Goal: Complete application form: Complete application form

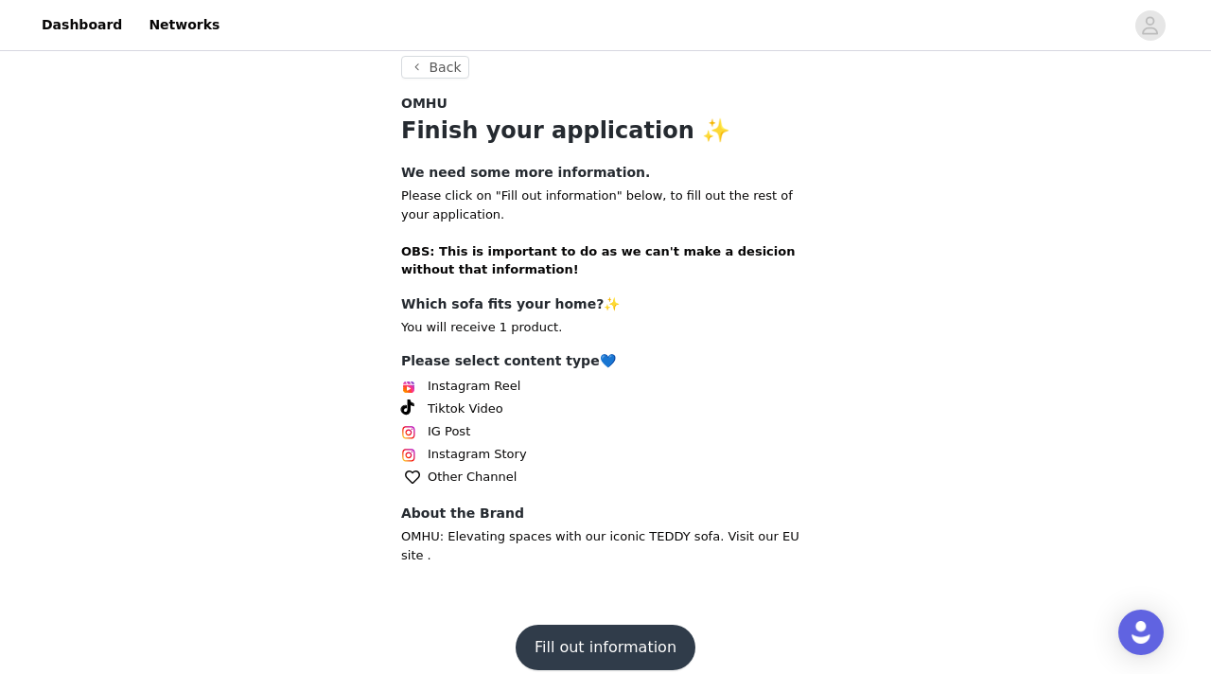
scroll to position [352, 0]
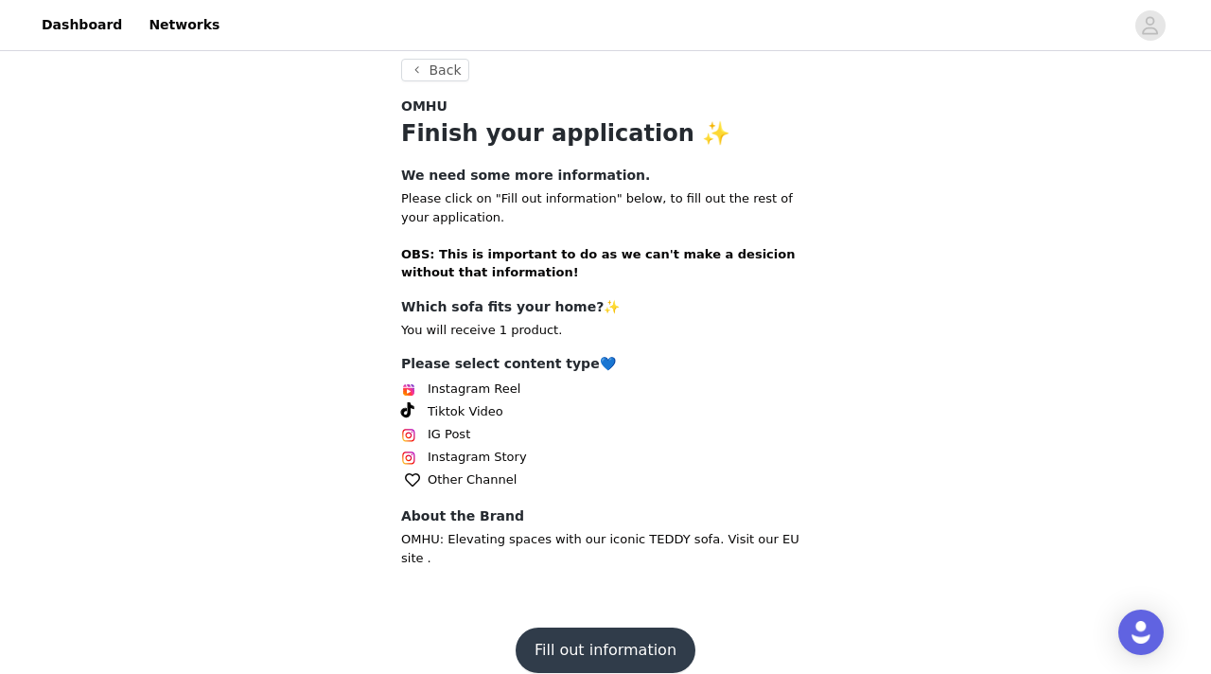
click at [570, 634] on button "Fill out information" at bounding box center [606, 649] width 180 height 45
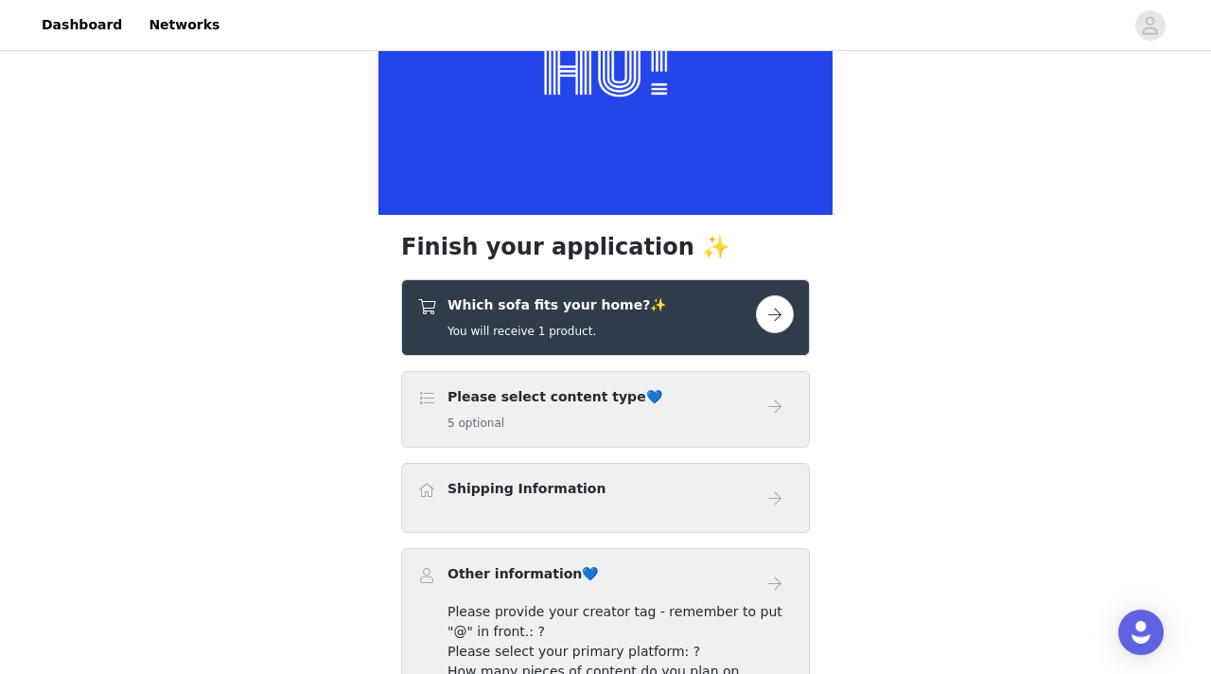
scroll to position [184, 0]
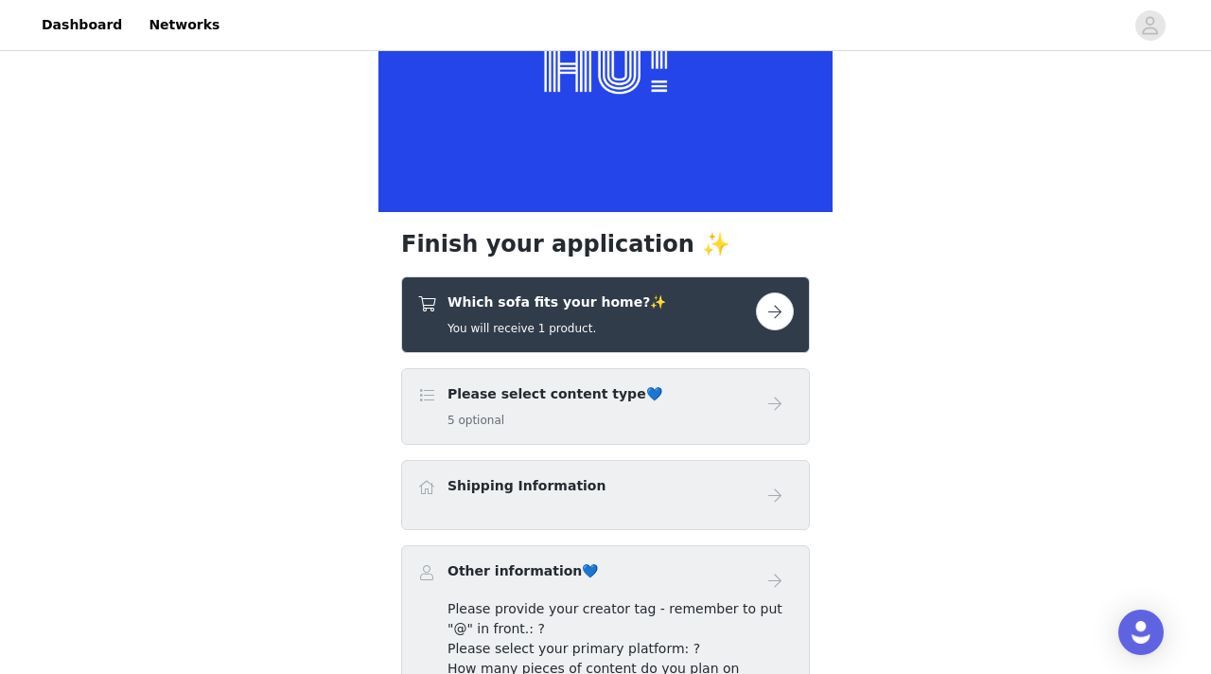
click at [771, 312] on button "button" at bounding box center [775, 311] width 38 height 38
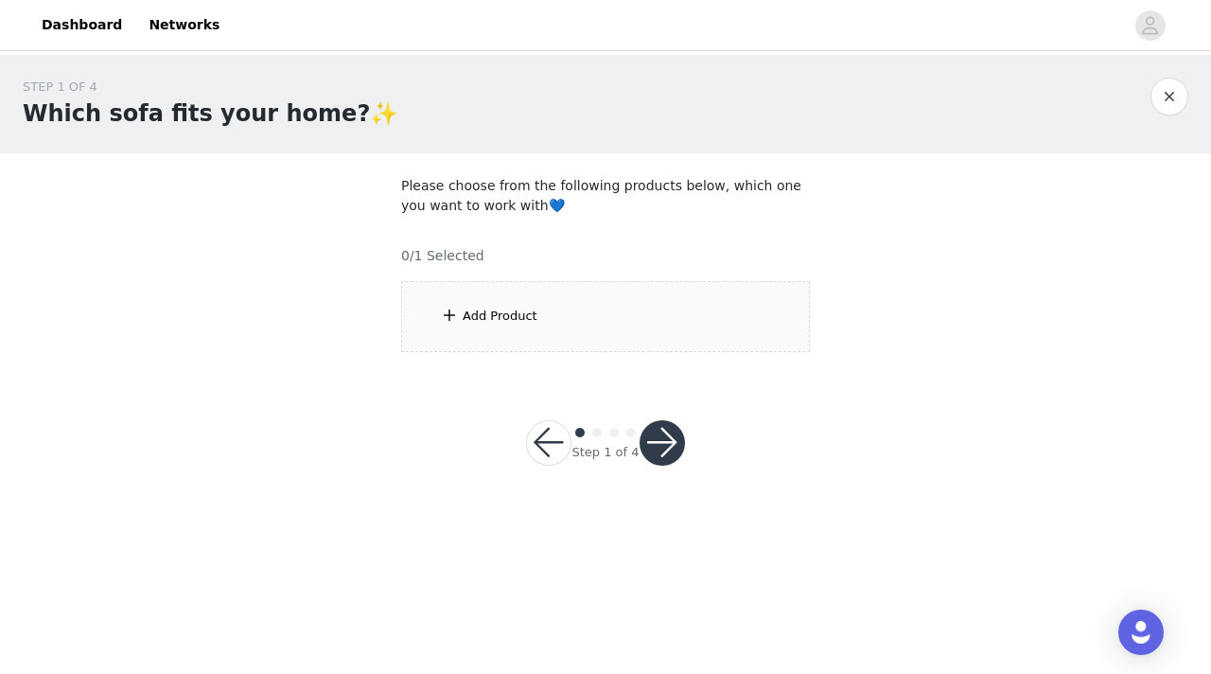
click at [564, 316] on div "Add Product" at bounding box center [605, 316] width 409 height 71
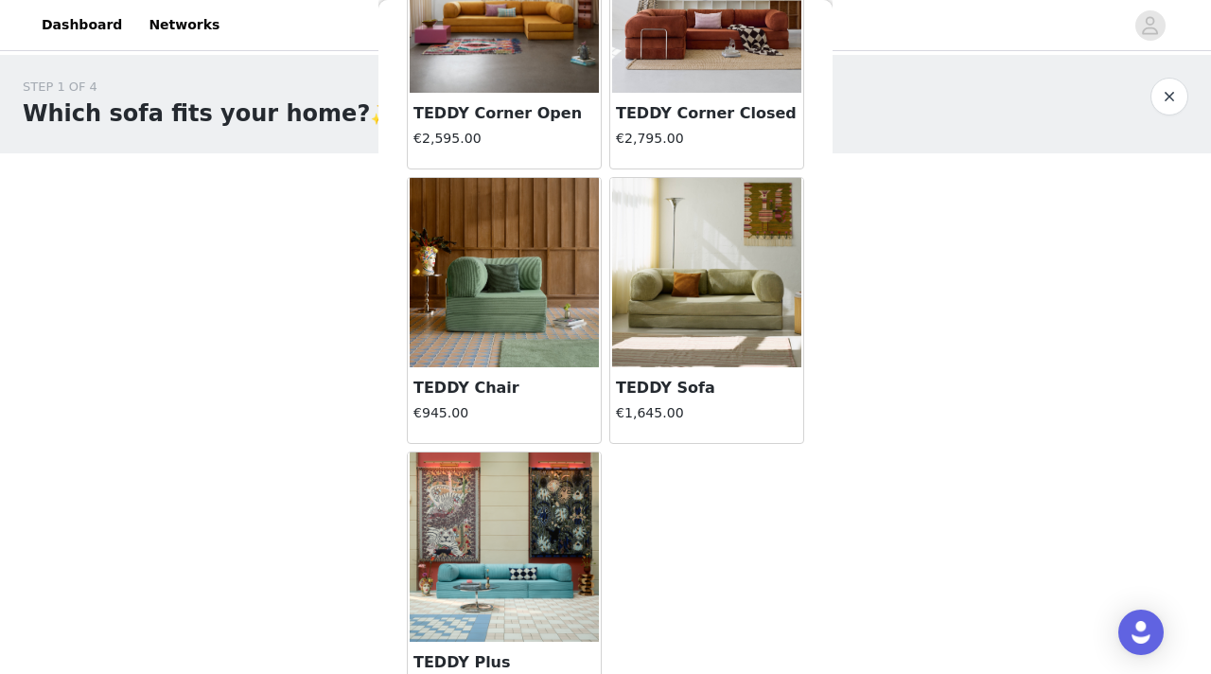
scroll to position [195, 0]
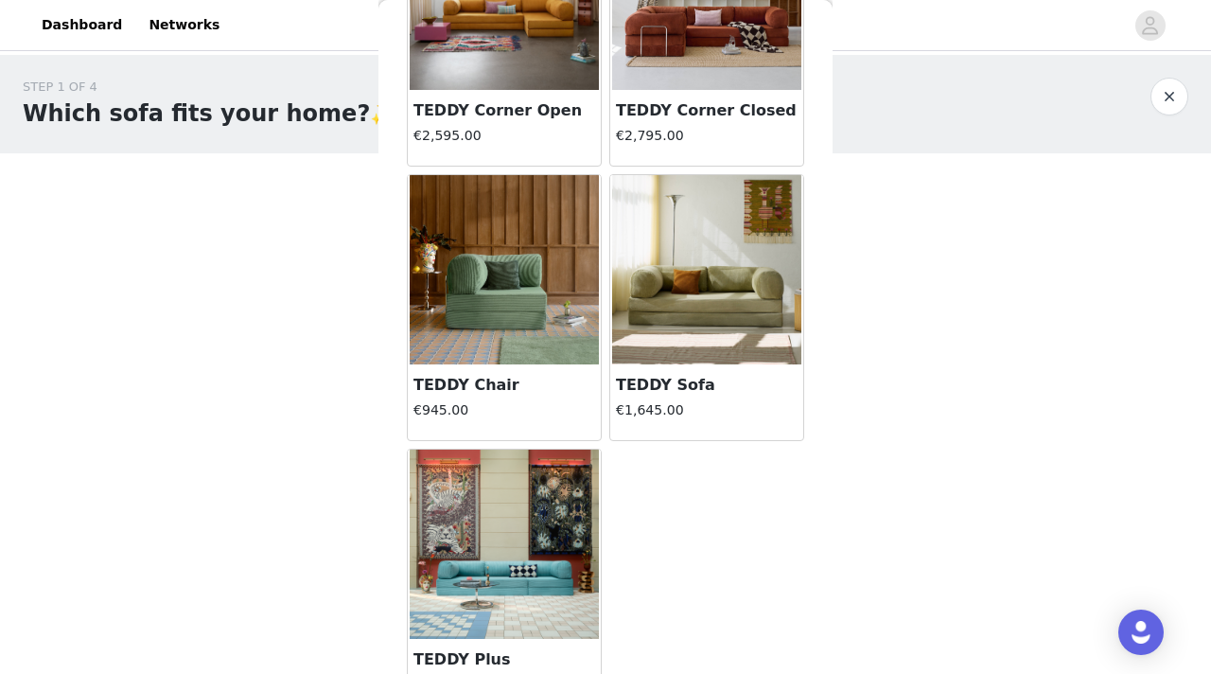
click at [682, 314] on img at bounding box center [706, 269] width 189 height 189
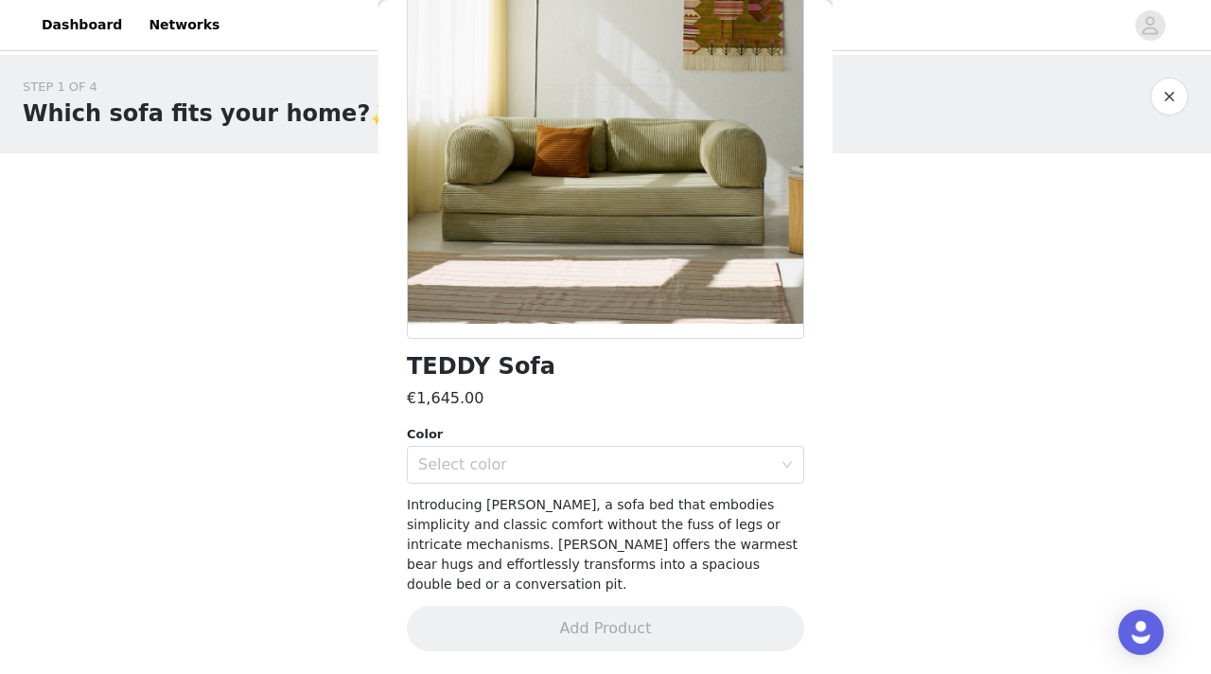
scroll to position [161, 0]
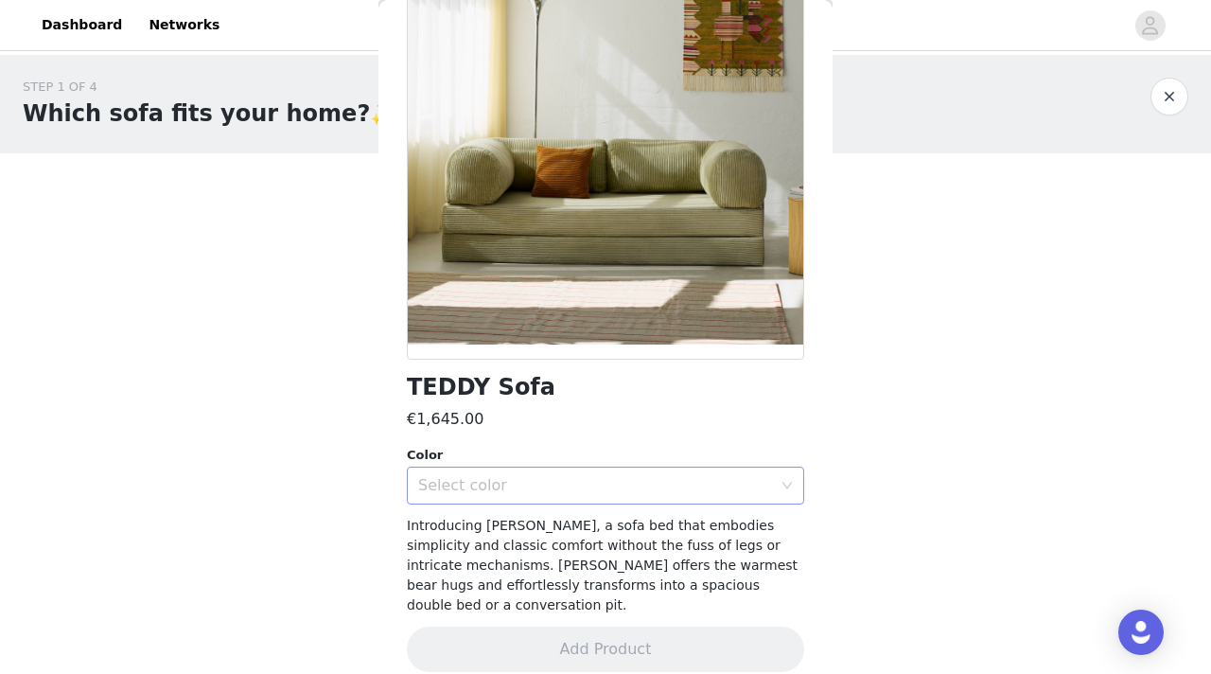
click at [660, 487] on div "Select color" at bounding box center [595, 485] width 354 height 19
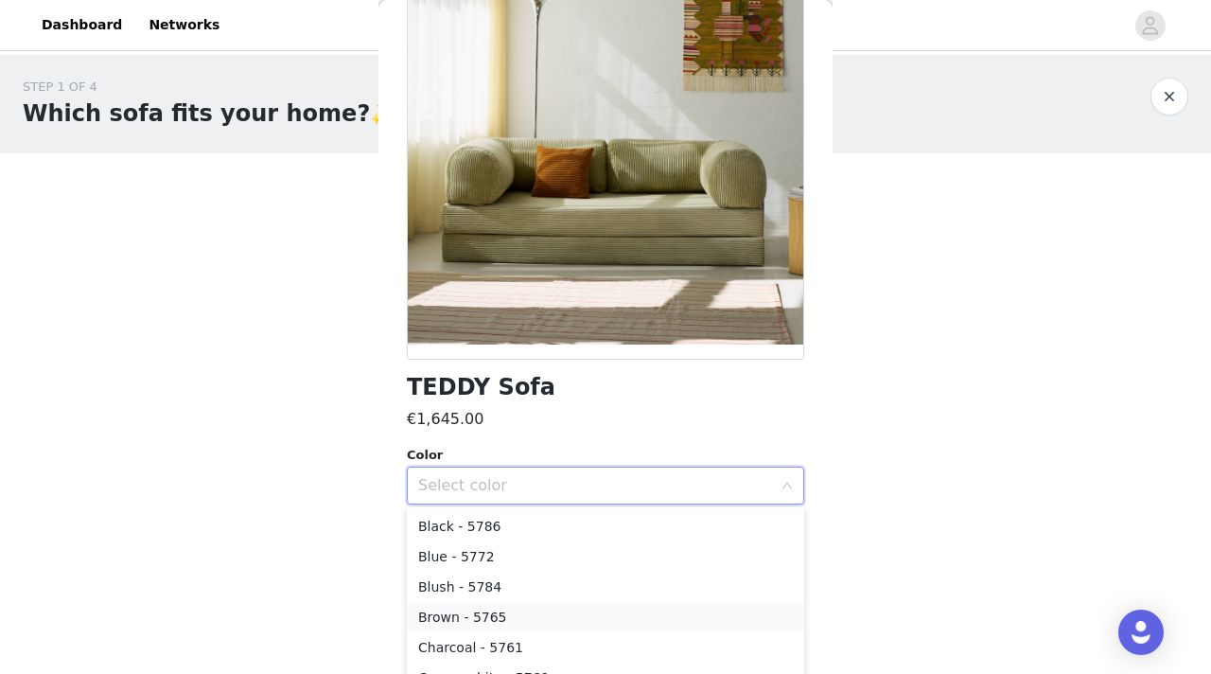
click at [578, 614] on li "Brown - 5765" at bounding box center [605, 617] width 397 height 30
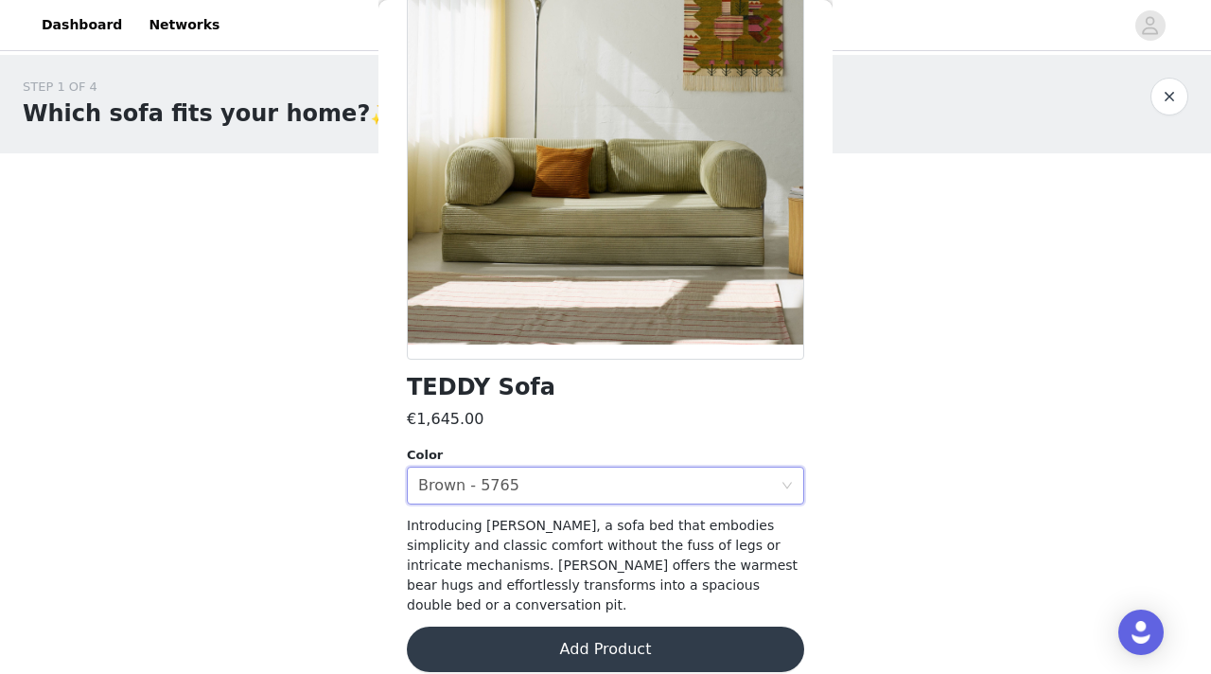
scroll to position [0, 0]
click at [572, 631] on button "Add Product" at bounding box center [605, 648] width 397 height 45
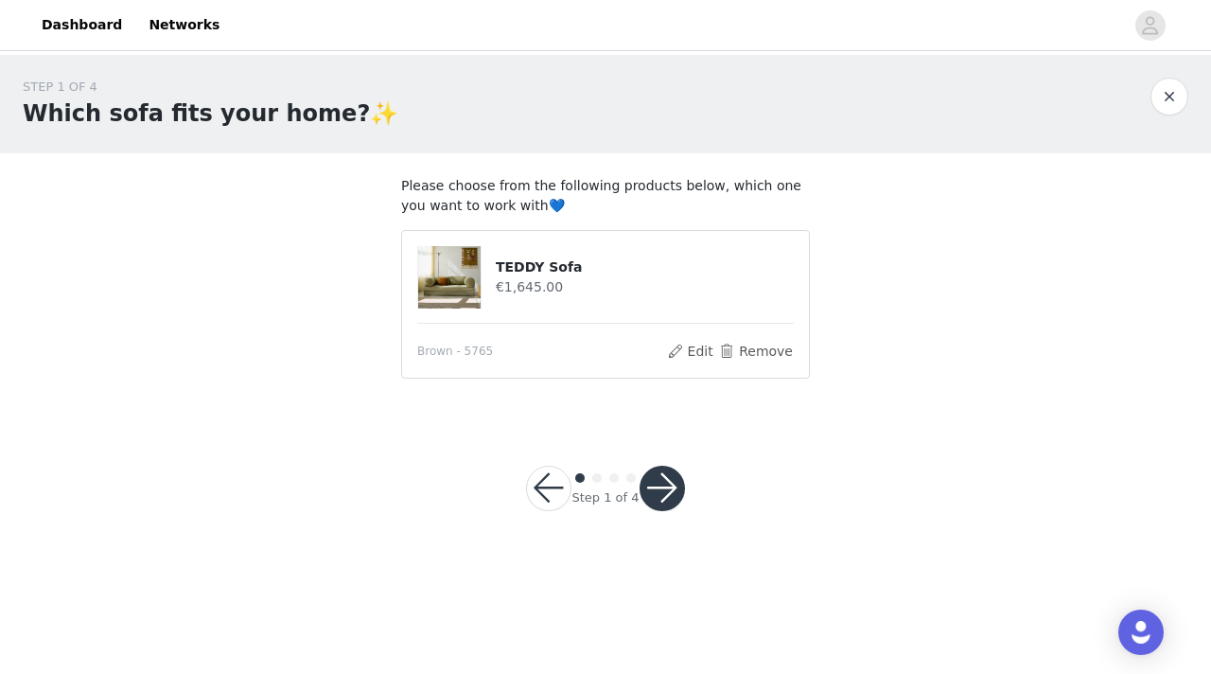
click at [672, 480] on button "button" at bounding box center [662, 488] width 45 height 45
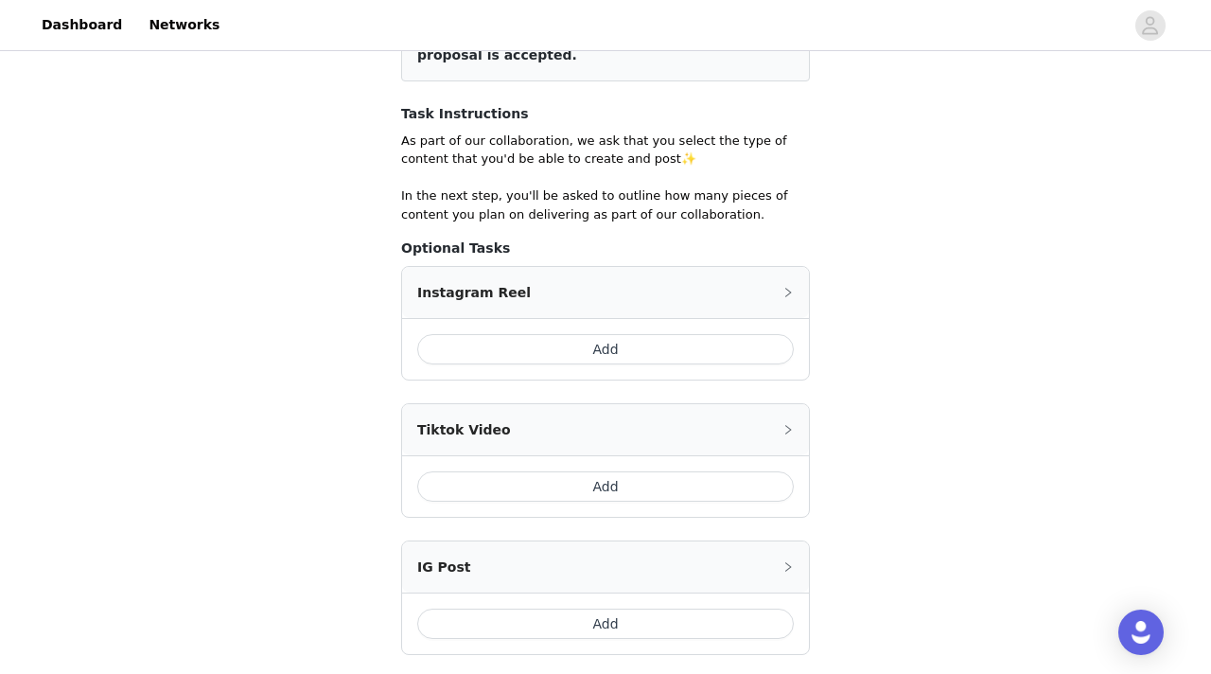
scroll to position [289, 0]
click at [611, 346] on button "Add" at bounding box center [605, 349] width 377 height 30
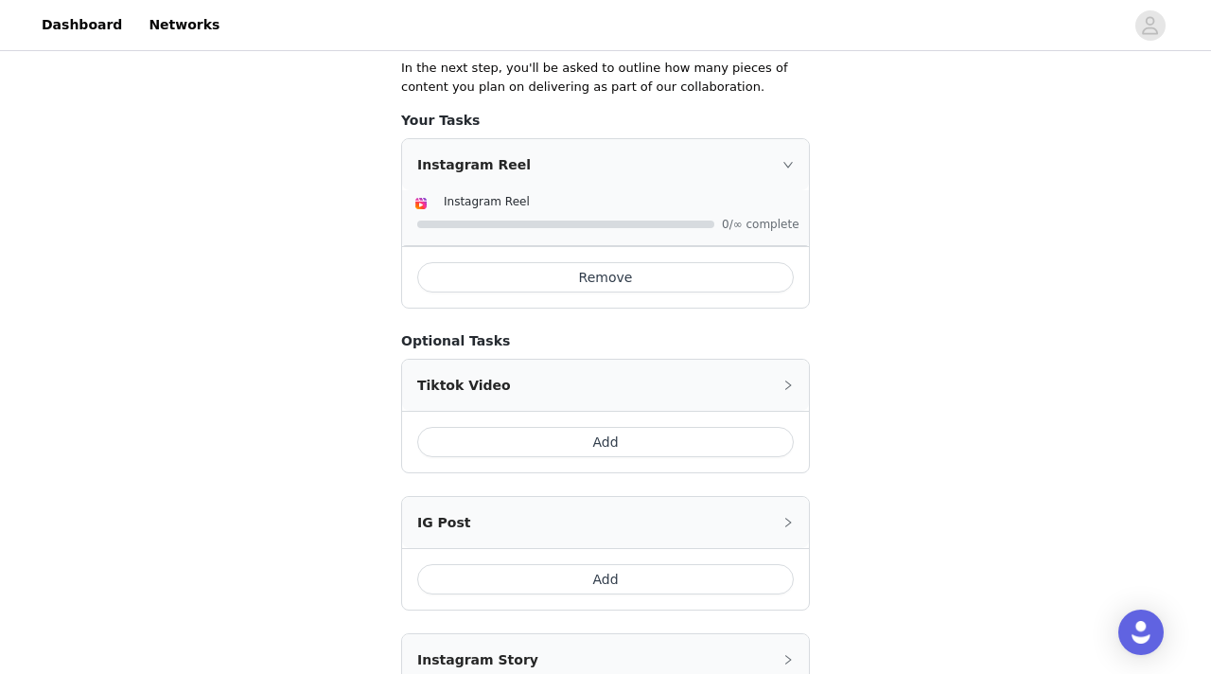
scroll to position [483, 0]
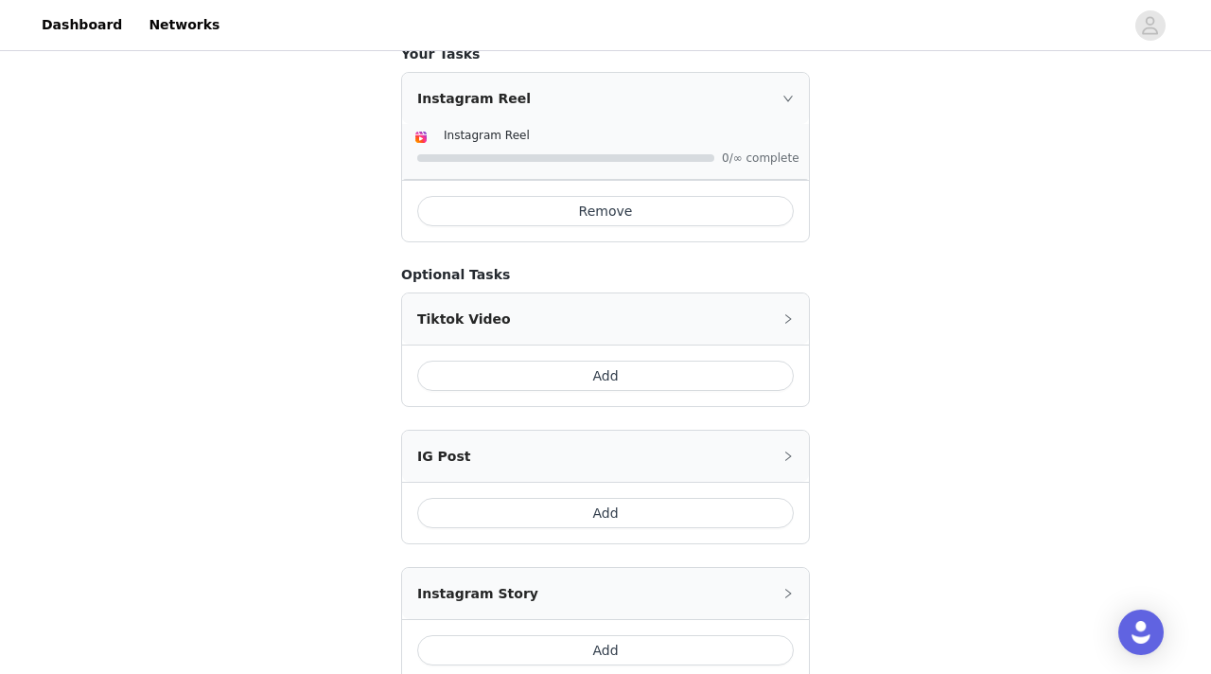
click at [610, 368] on button "Add" at bounding box center [605, 376] width 377 height 30
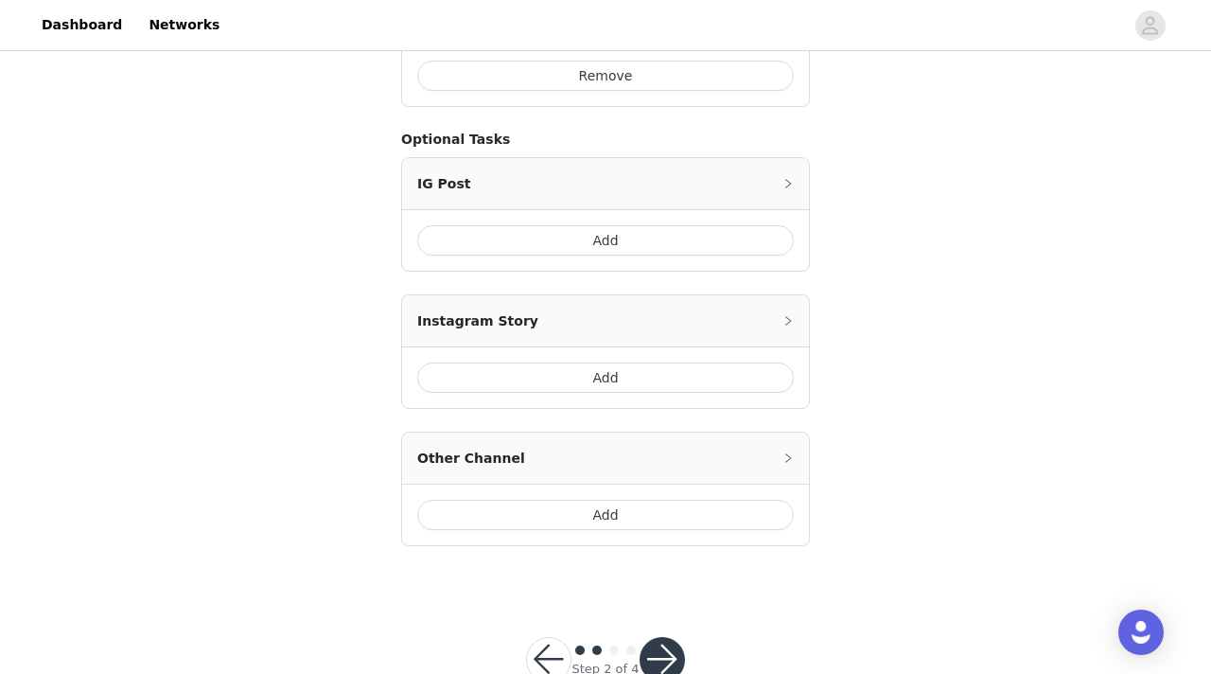
scroll to position [811, 0]
click at [595, 368] on button "Add" at bounding box center [605, 377] width 377 height 30
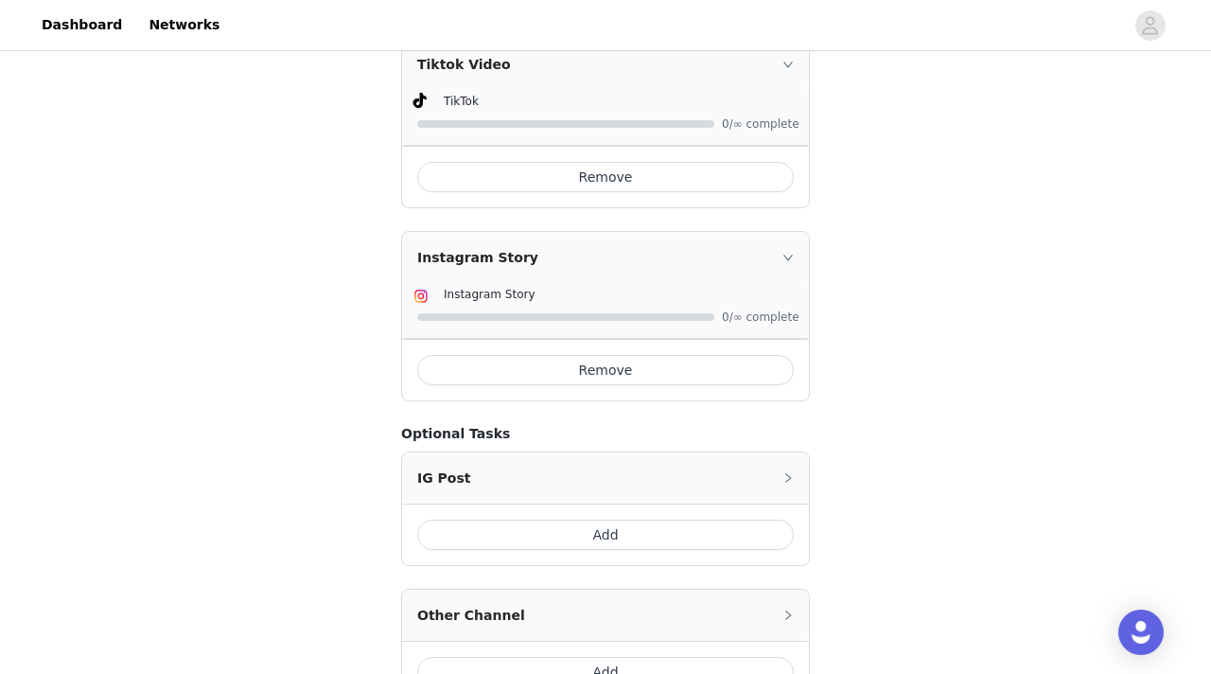
scroll to position [722, 0]
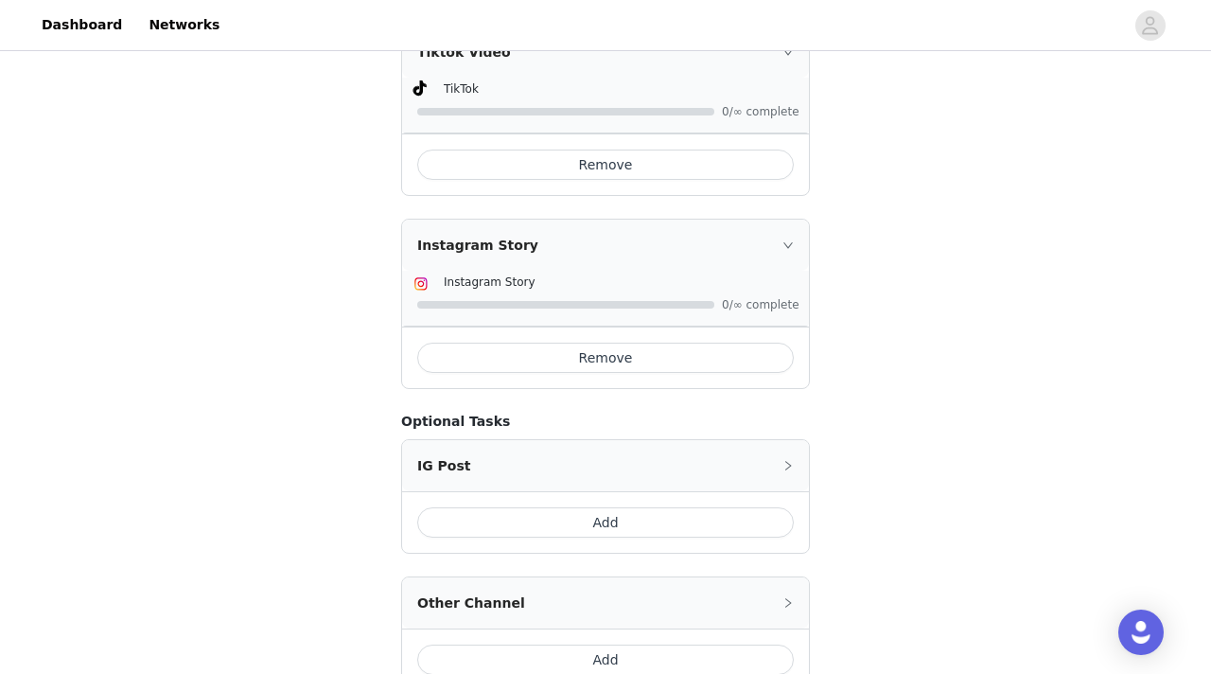
click at [615, 519] on button "Add" at bounding box center [605, 522] width 377 height 30
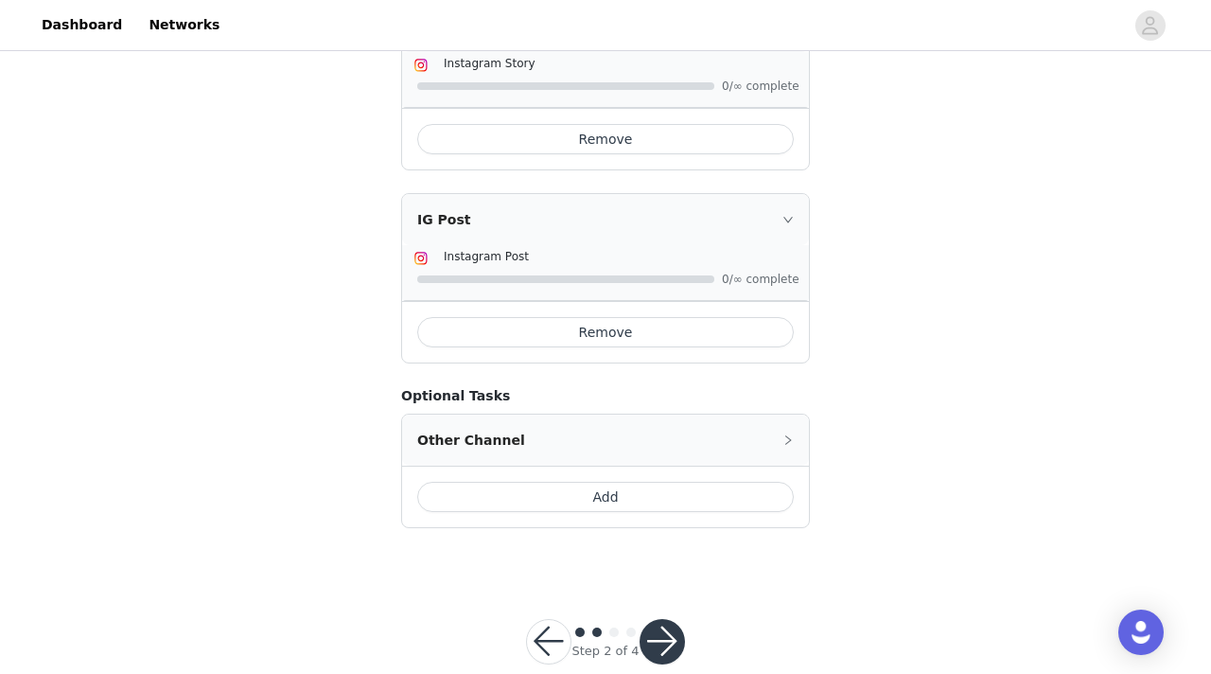
scroll to position [927, 0]
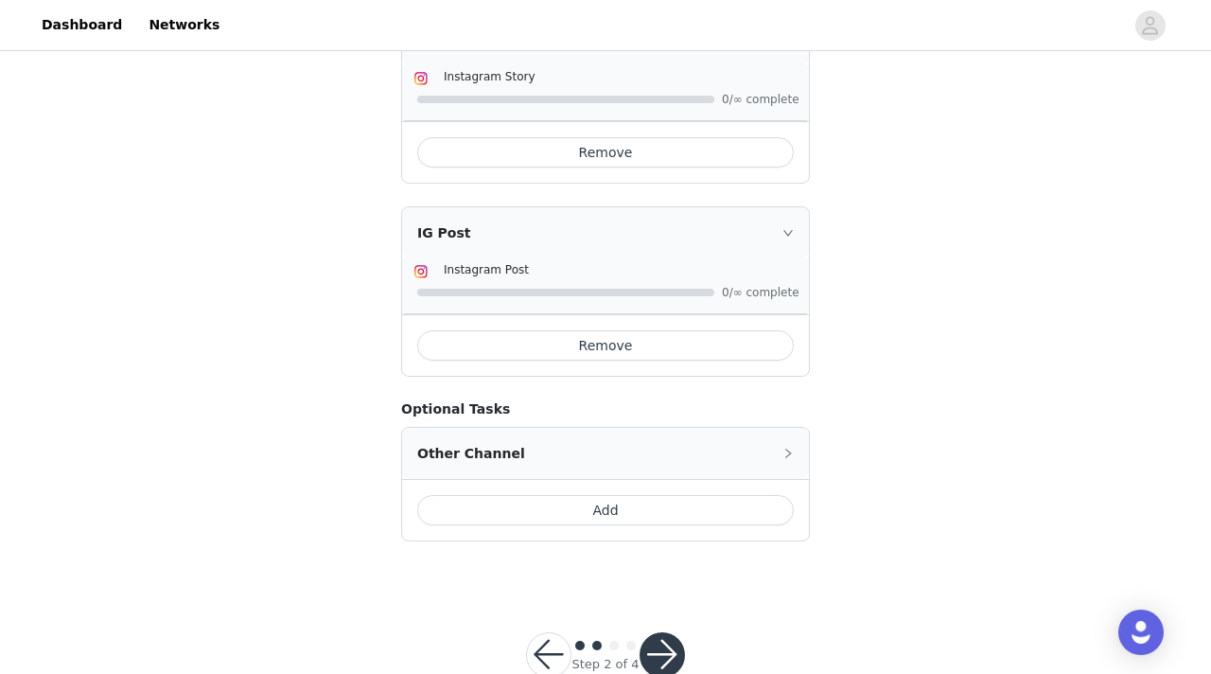
click at [670, 658] on button "button" at bounding box center [662, 654] width 45 height 45
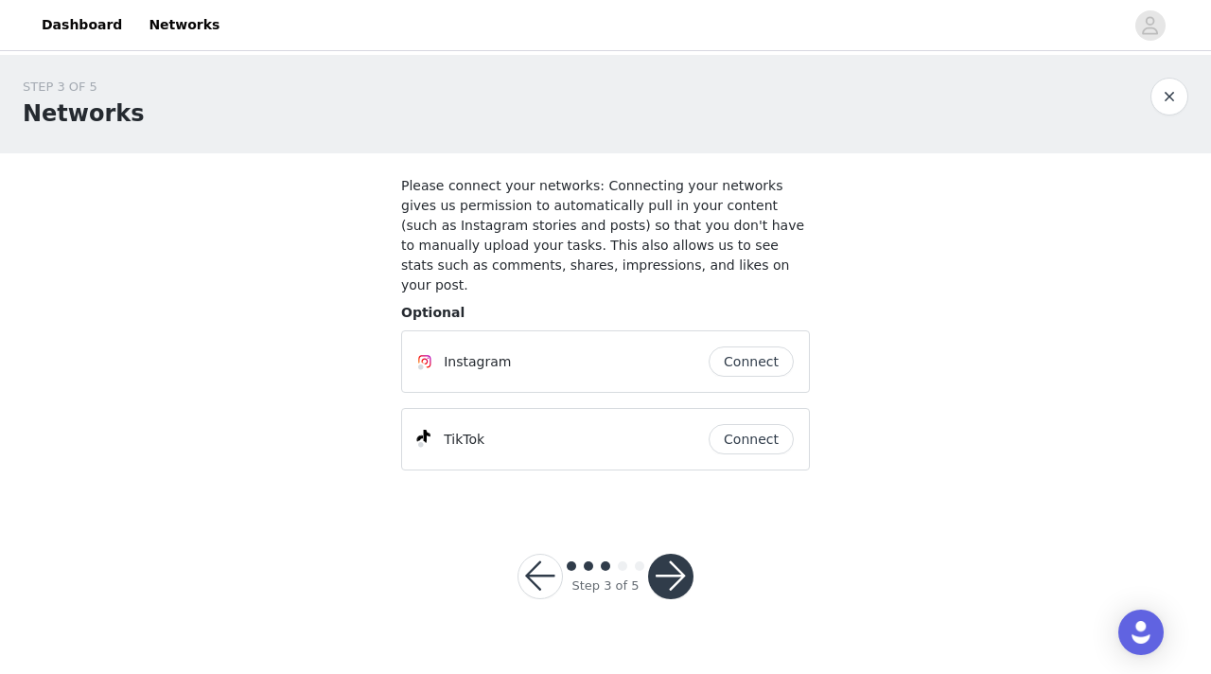
click at [739, 346] on button "Connect" at bounding box center [751, 361] width 85 height 30
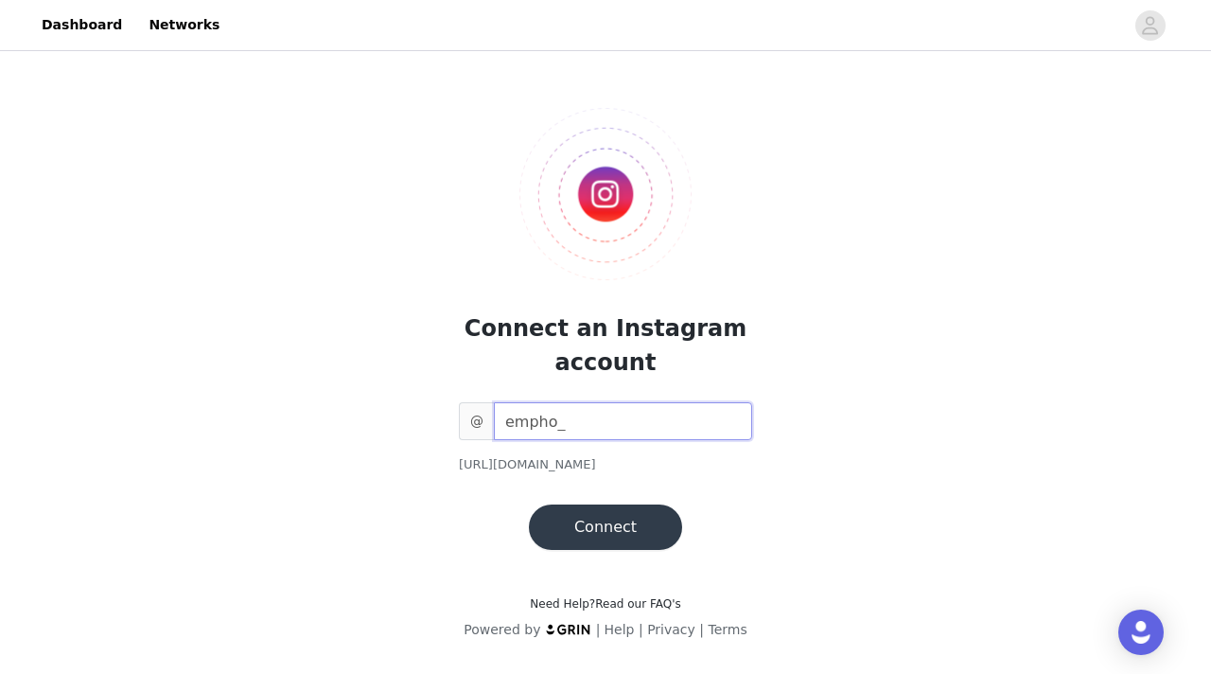
type input "empho_"
click at [595, 530] on button "Connect" at bounding box center [605, 526] width 153 height 45
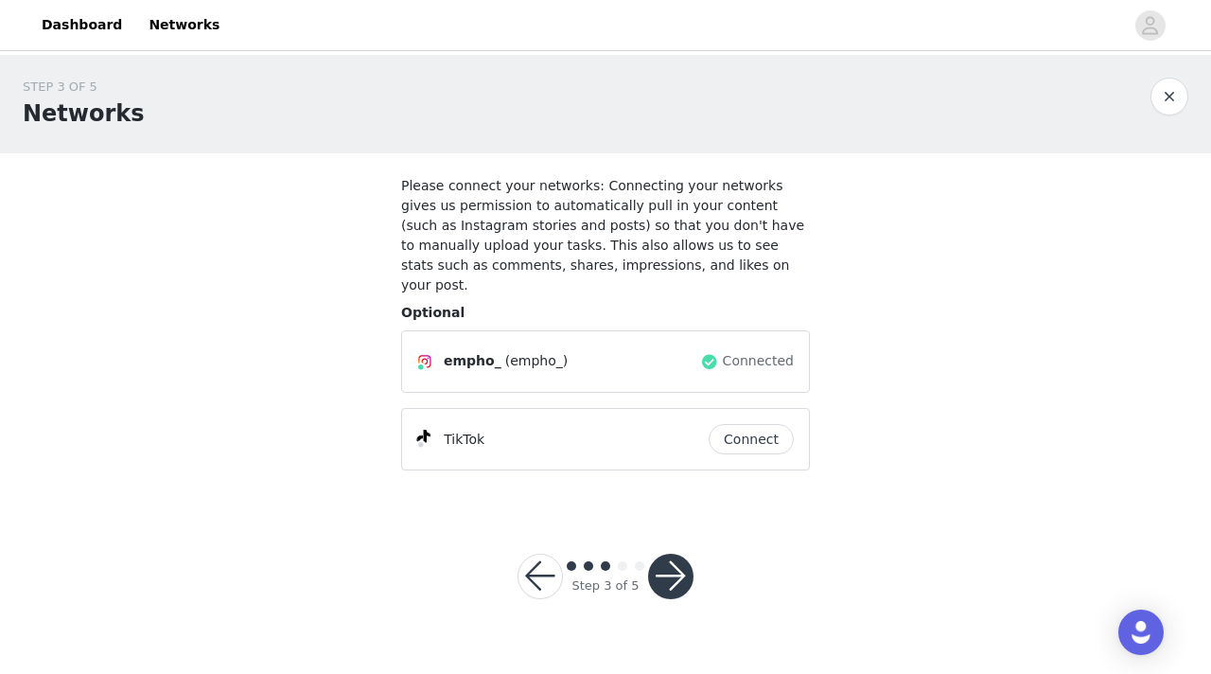
click at [738, 424] on button "Connect" at bounding box center [751, 439] width 85 height 30
click at [671, 556] on button "button" at bounding box center [670, 576] width 45 height 45
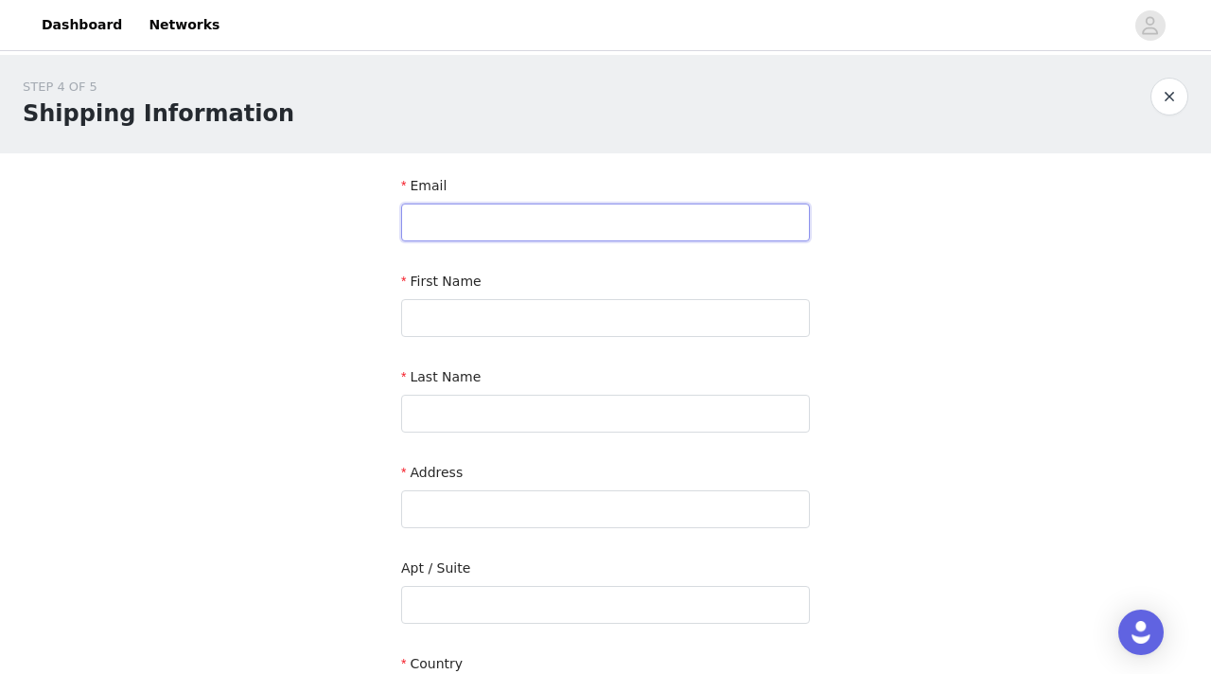
click at [439, 209] on input "text" at bounding box center [605, 222] width 409 height 38
type input "[EMAIL_ADDRESS][DOMAIN_NAME]"
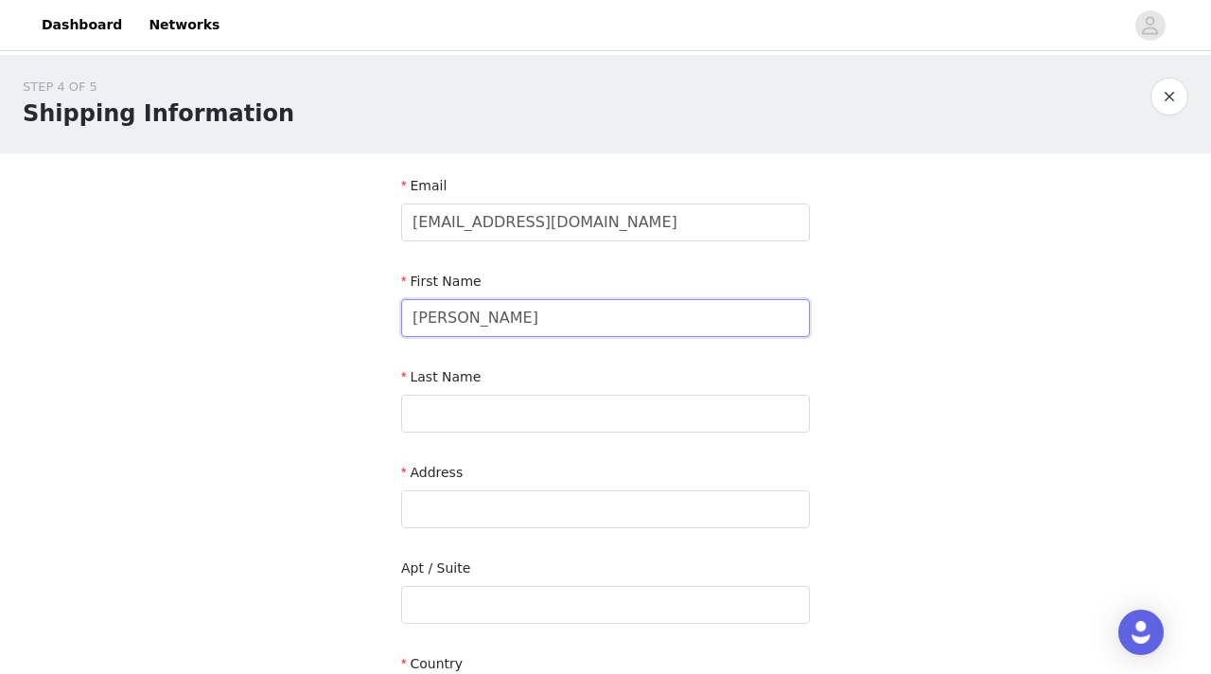
type input "[PERSON_NAME]"
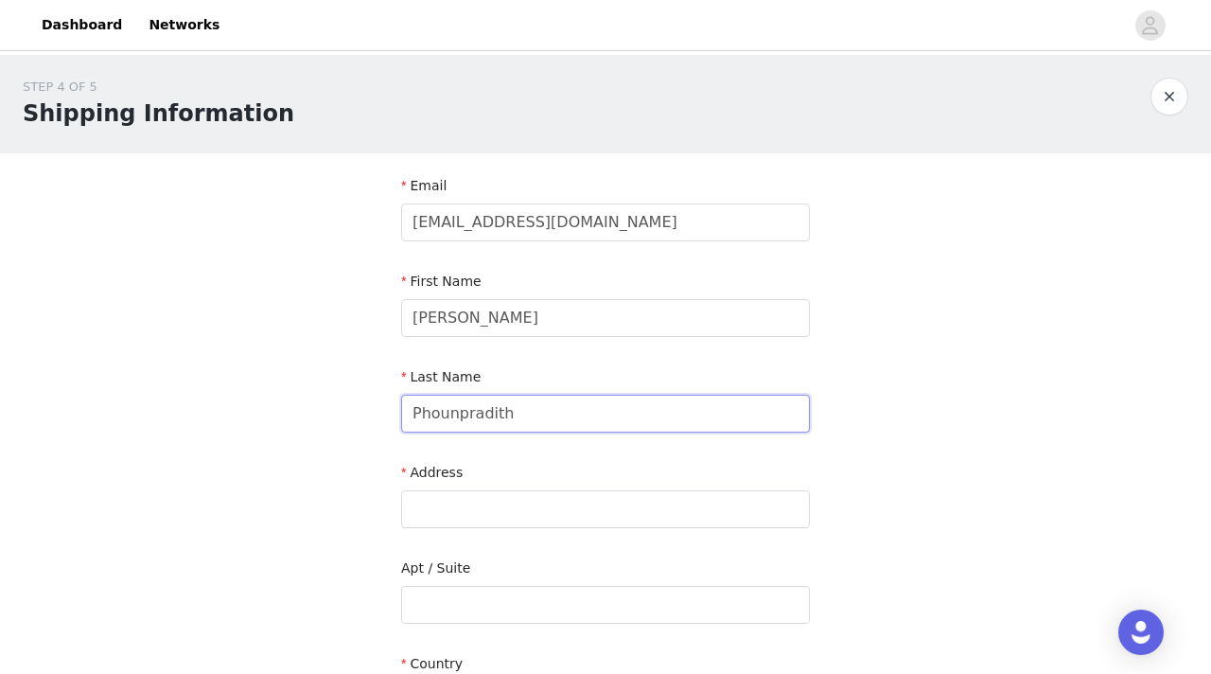
type input "Phounpradith"
type input "&"
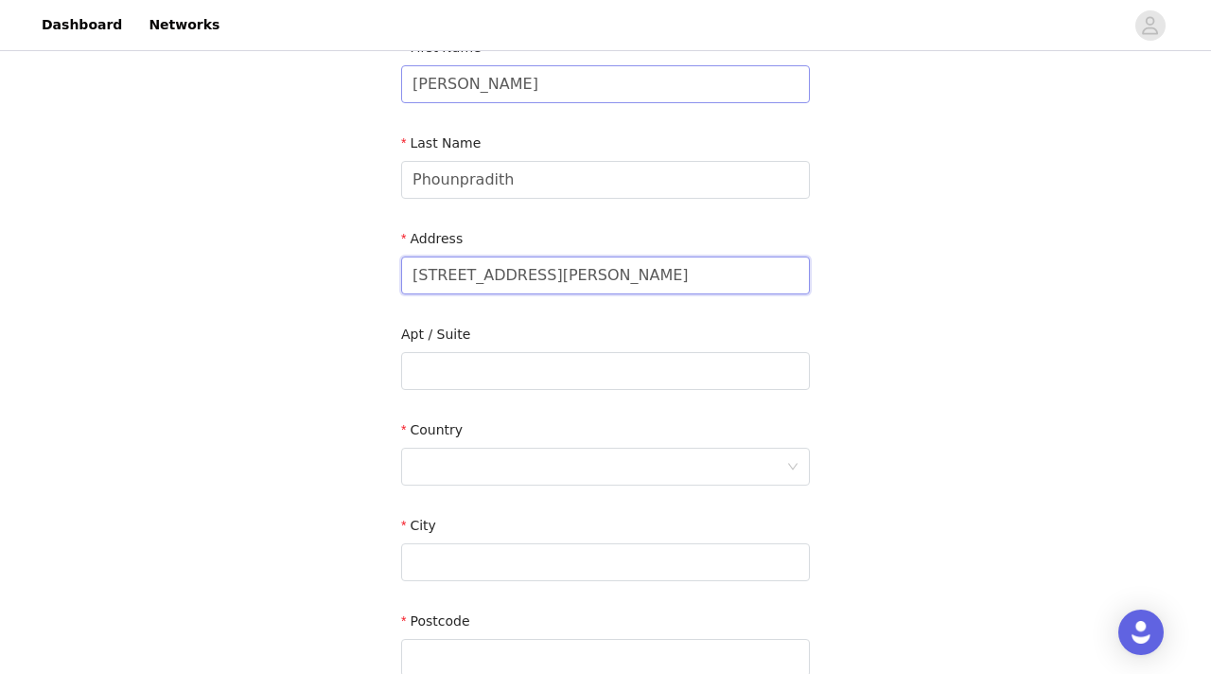
scroll to position [236, 0]
type input "[STREET_ADDRESS][PERSON_NAME]"
click at [442, 460] on div at bounding box center [600, 465] width 374 height 36
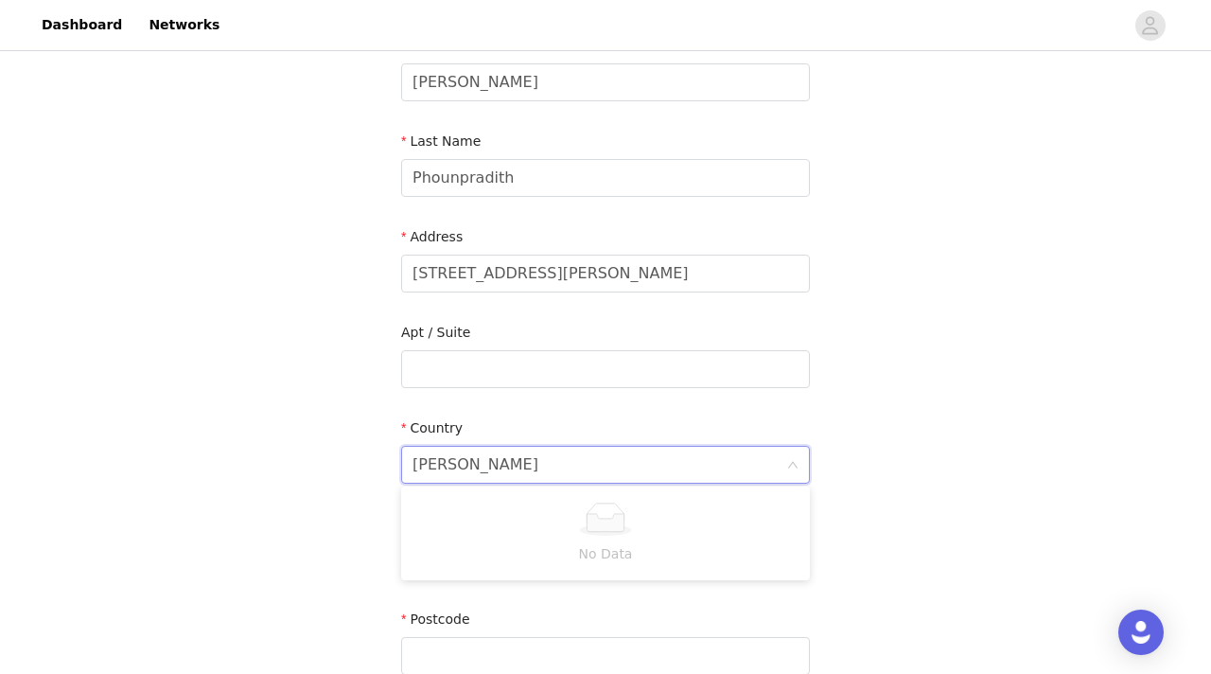
type input "[PERSON_NAME]"
click at [454, 504] on li "[GEOGRAPHIC_DATA]" at bounding box center [605, 505] width 409 height 30
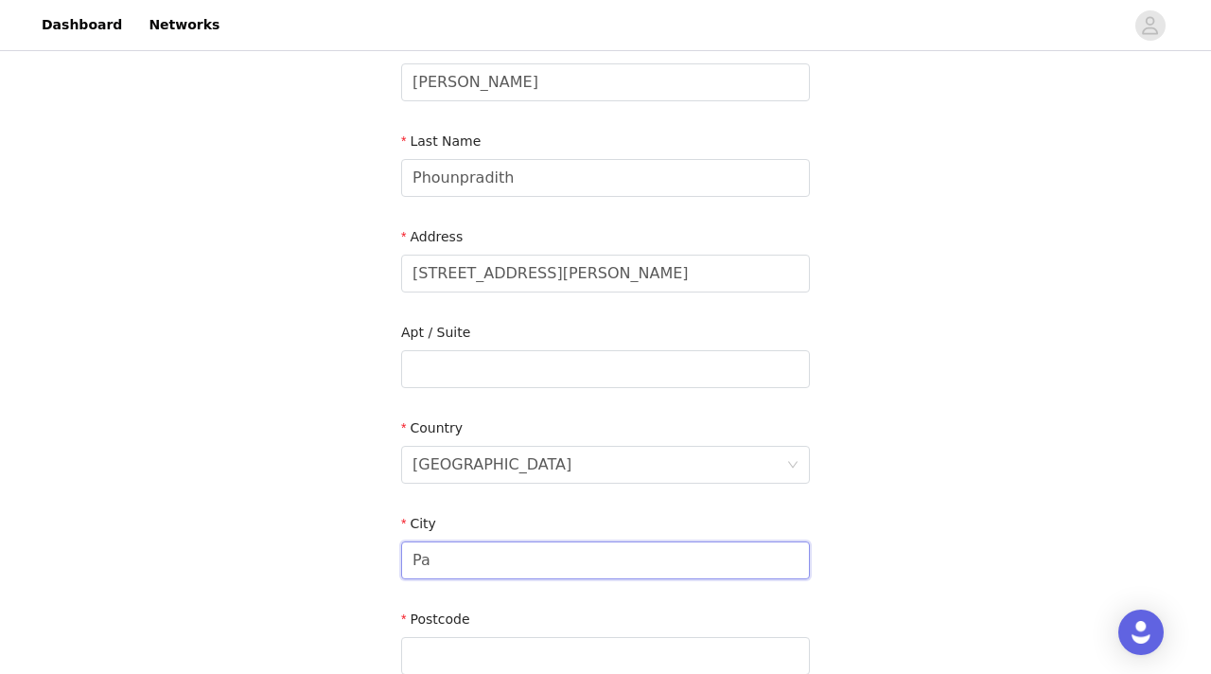
type input "P"
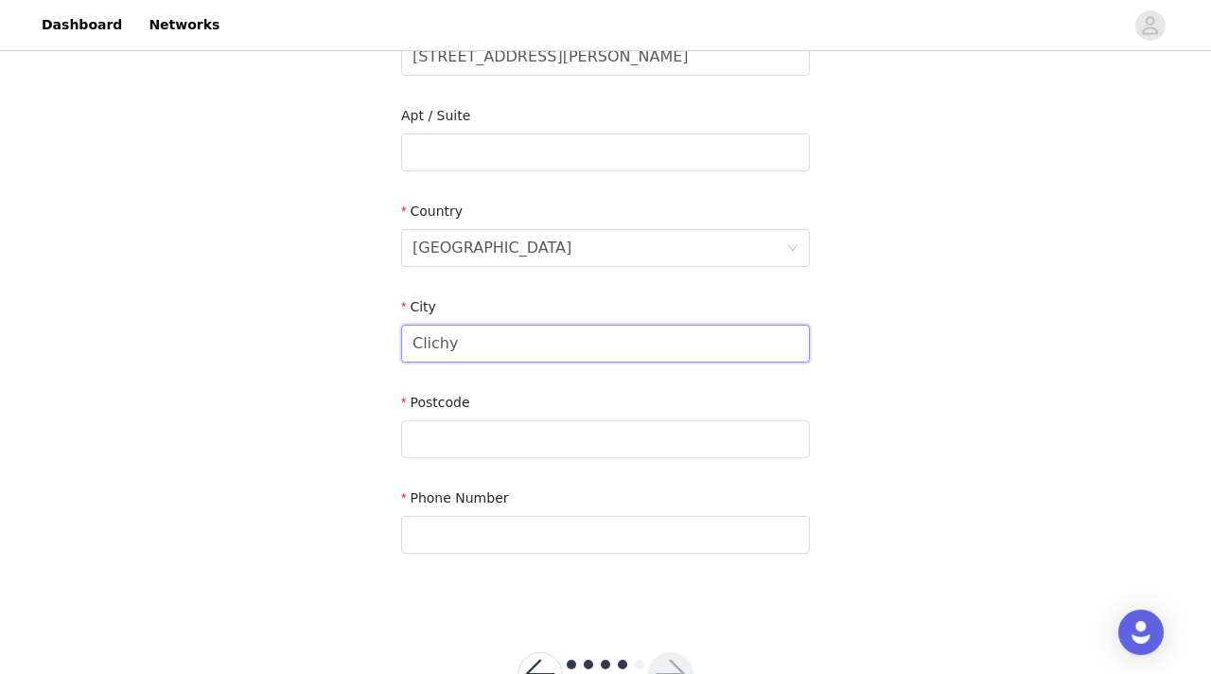
scroll to position [477, 0]
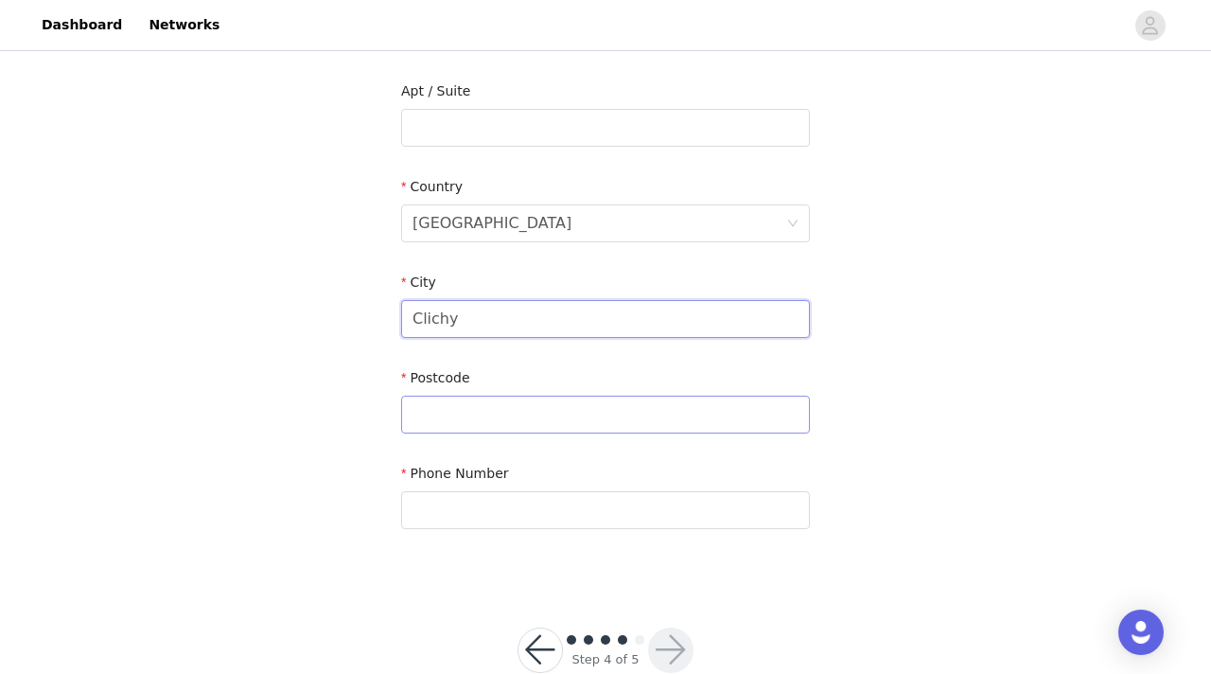
type input "Clichy"
type input "92210"
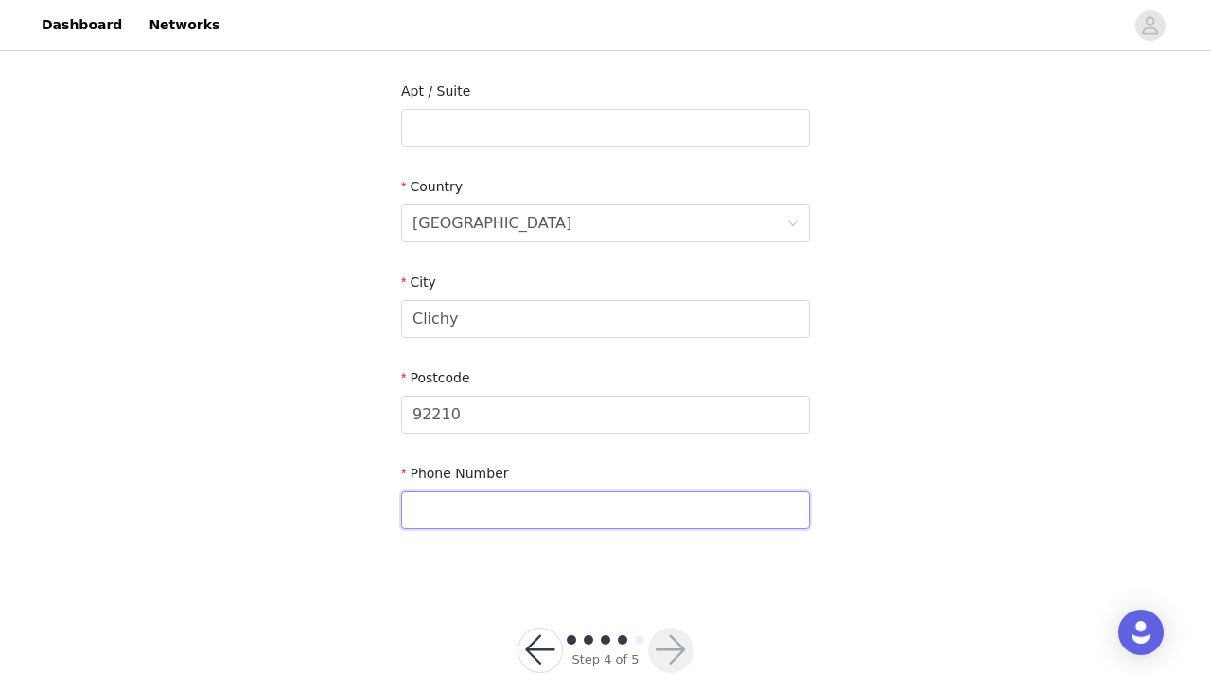
click at [480, 507] on input "text" at bounding box center [605, 510] width 409 height 38
type input "0"
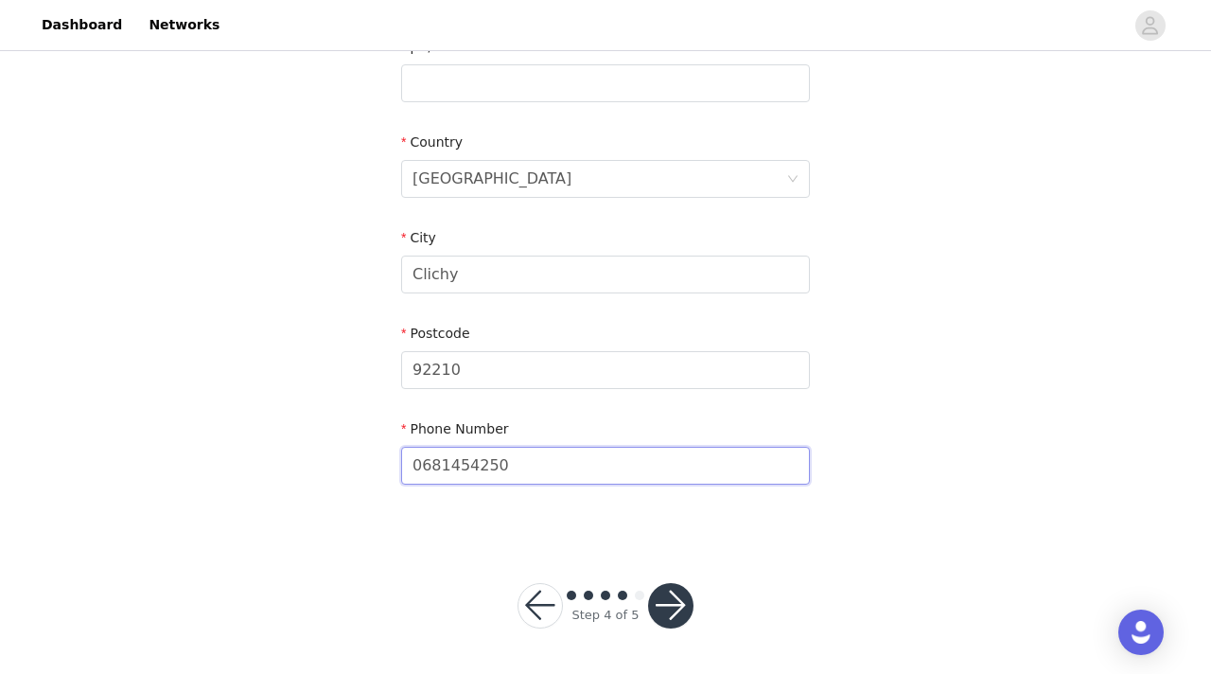
scroll to position [520, 0]
type input "0681454250"
click at [663, 578] on div "Step 4 of 5" at bounding box center [605, 606] width 221 height 91
click at [668, 599] on button "button" at bounding box center [670, 606] width 45 height 45
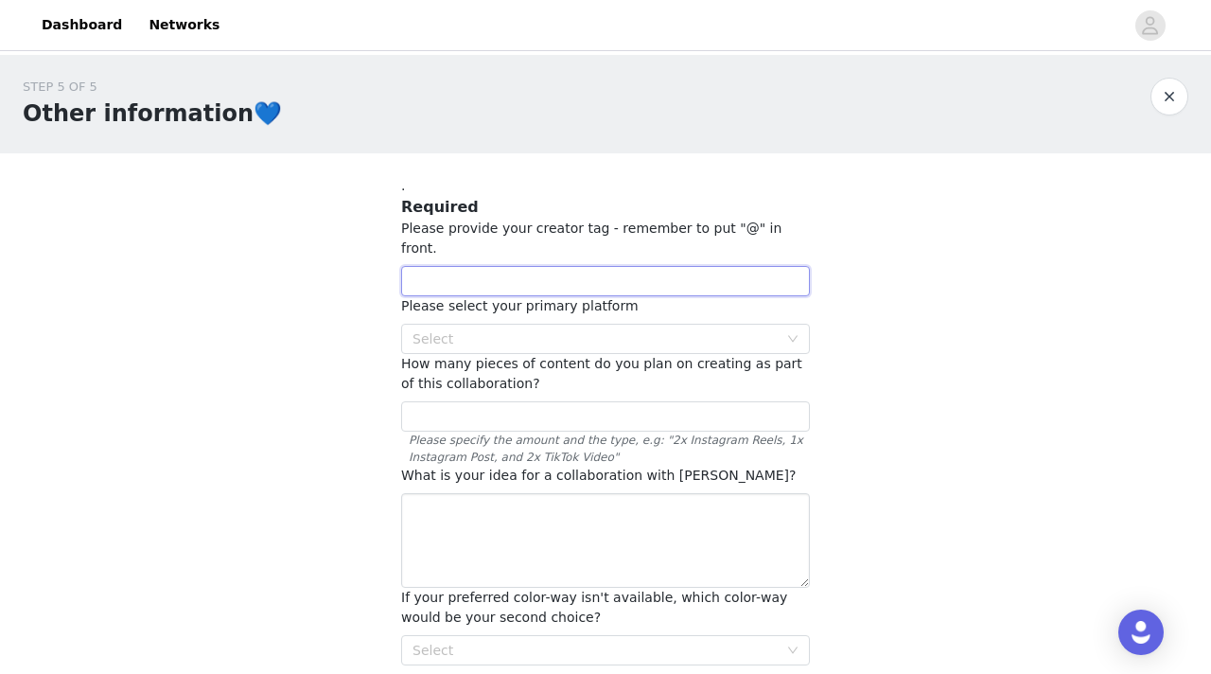
click at [466, 266] on input "text" at bounding box center [605, 281] width 409 height 30
type input "@empho_"
click at [477, 329] on div "Select" at bounding box center [600, 339] width 374 height 28
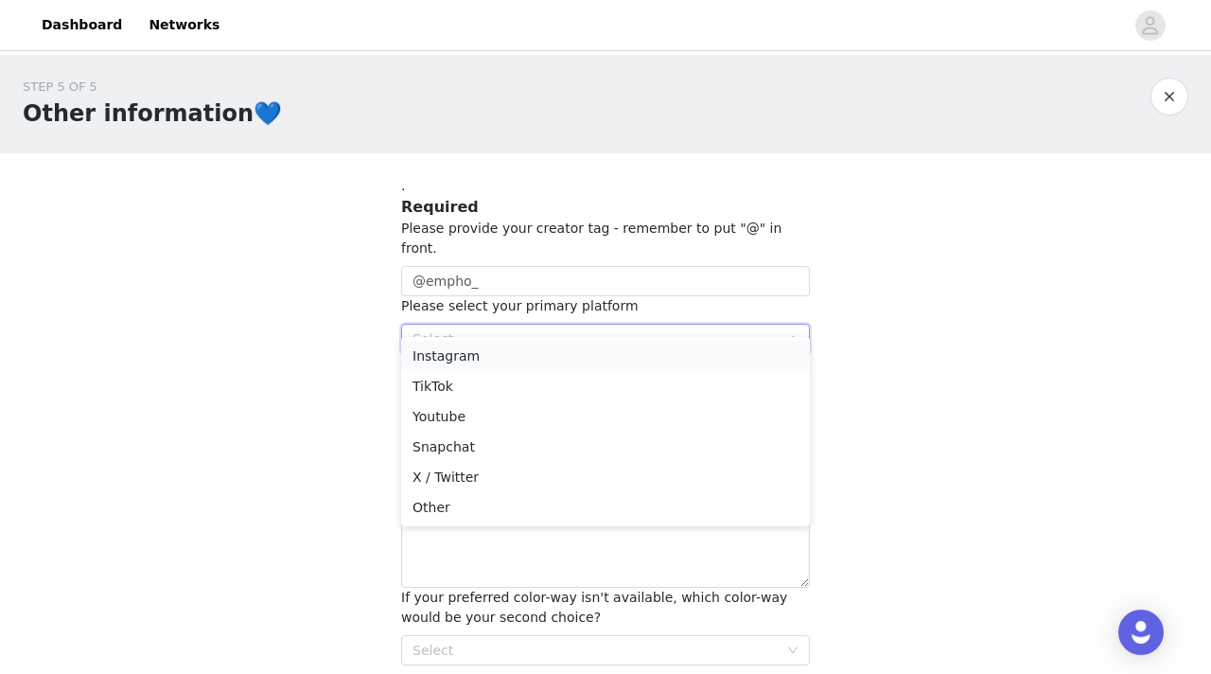
click at [479, 358] on li "Instagram" at bounding box center [605, 356] width 409 height 30
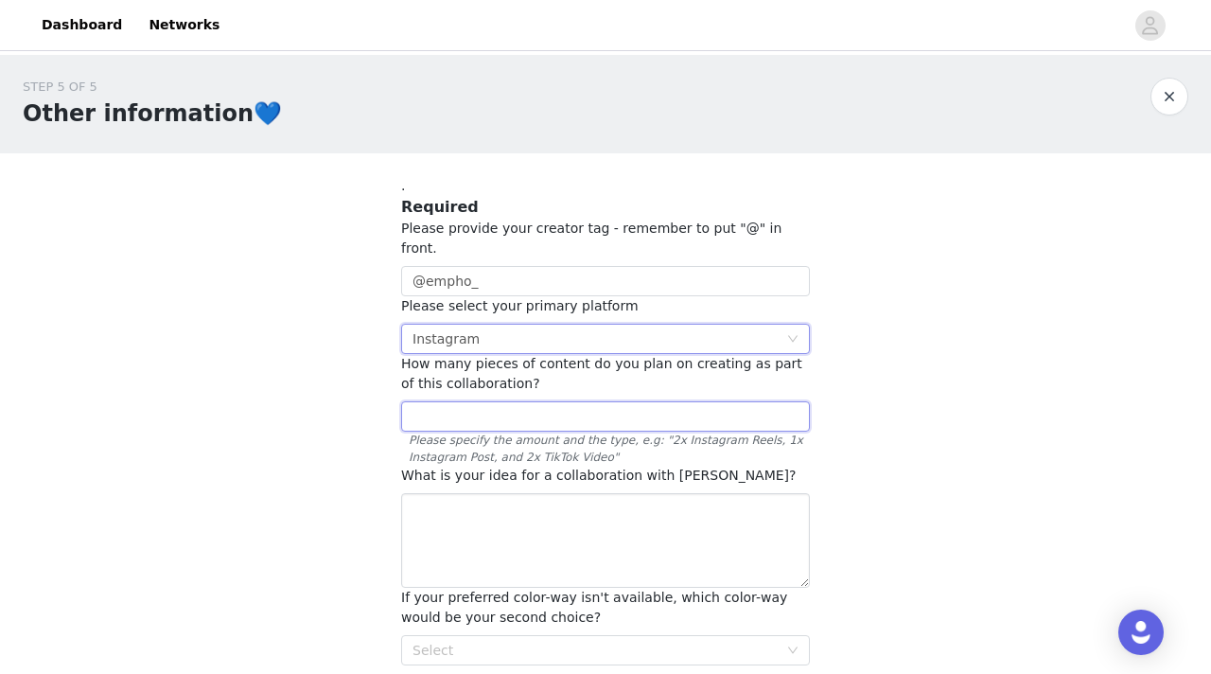
click at [484, 405] on input "text" at bounding box center [605, 416] width 409 height 30
click at [513, 401] on input "3 tik tok videos," at bounding box center [605, 416] width 409 height 30
click at [522, 401] on input "3 tik tok videos, 1 reel, 1 post" at bounding box center [605, 416] width 409 height 30
click at [587, 401] on input "3 tik tok videos, 1 Instagram reel, 1 post" at bounding box center [605, 416] width 409 height 30
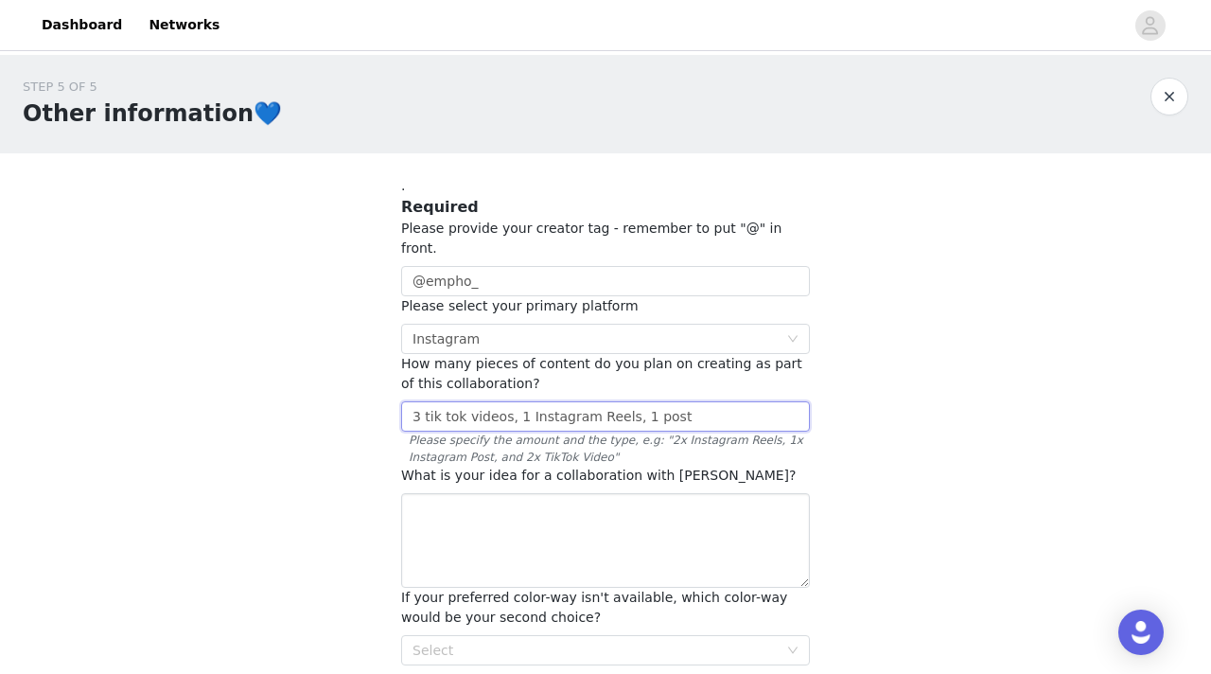
click at [629, 401] on input "3 tik tok videos, 1 Instagram Reels, 1 post" at bounding box center [605, 416] width 409 height 30
click at [731, 401] on input "3 tik tok videos, 1 Instagram Reels, 1 Instagram post" at bounding box center [605, 416] width 409 height 30
click at [554, 524] on textarea at bounding box center [605, 540] width 409 height 95
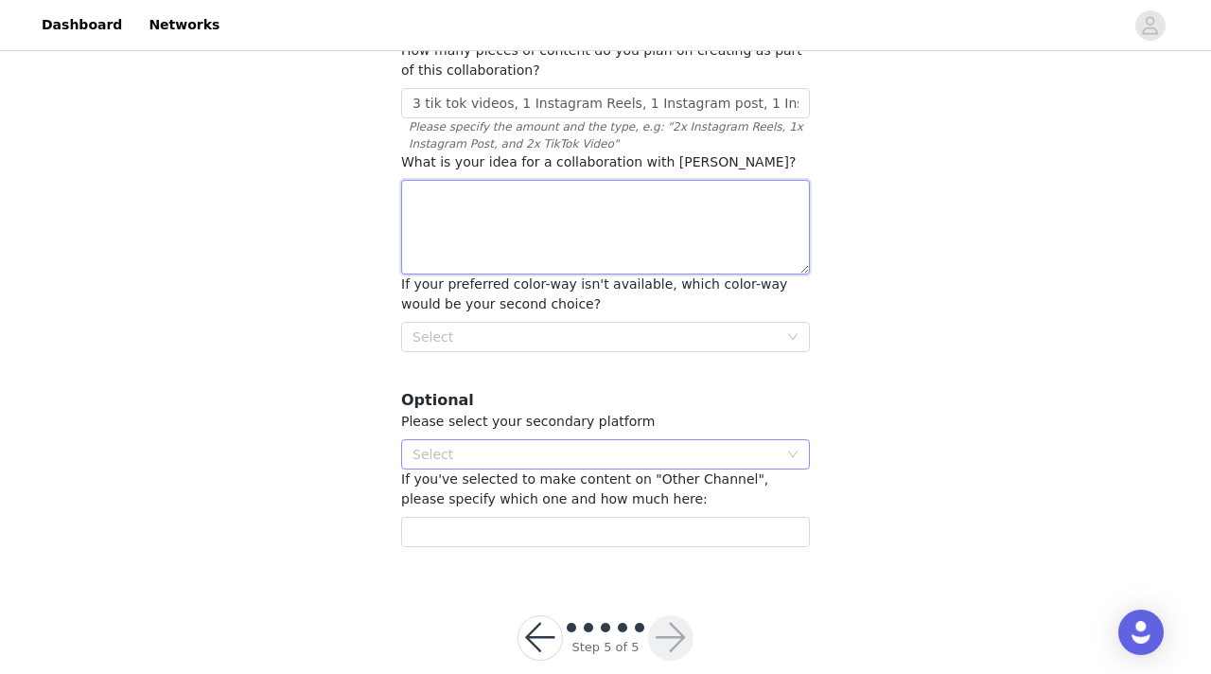
scroll to position [314, 0]
click at [538, 326] on div "Select" at bounding box center [595, 335] width 365 height 19
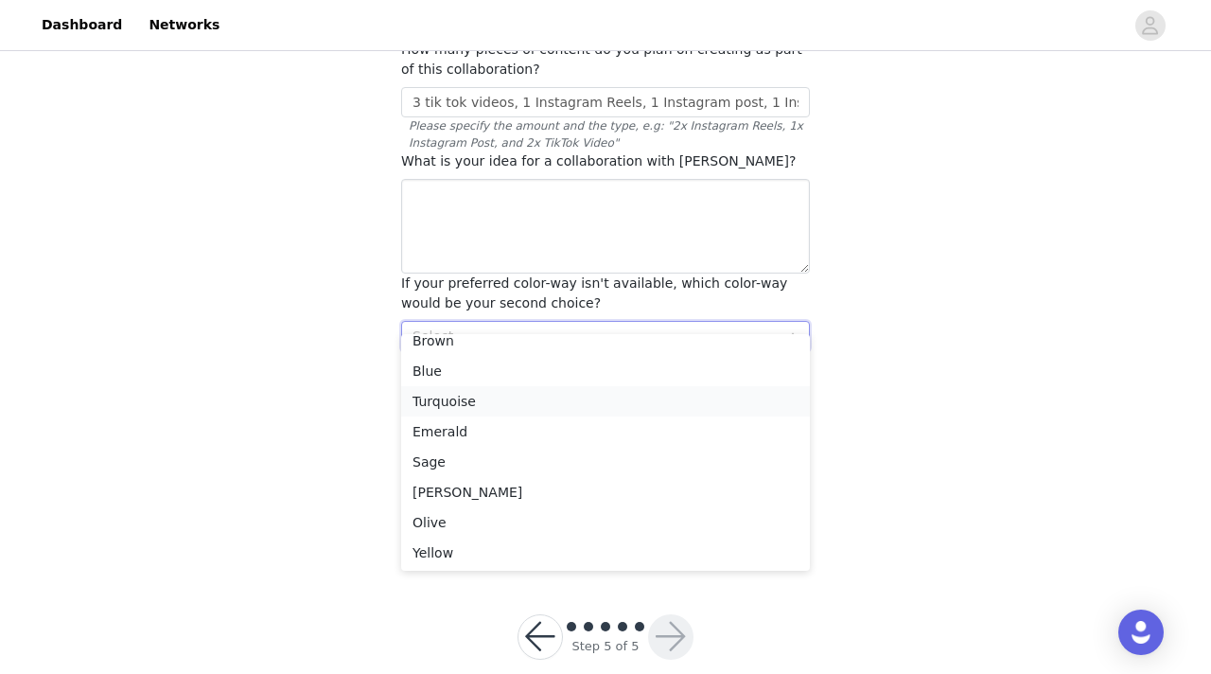
scroll to position [75, 0]
click at [532, 461] on li "Sage" at bounding box center [605, 460] width 409 height 30
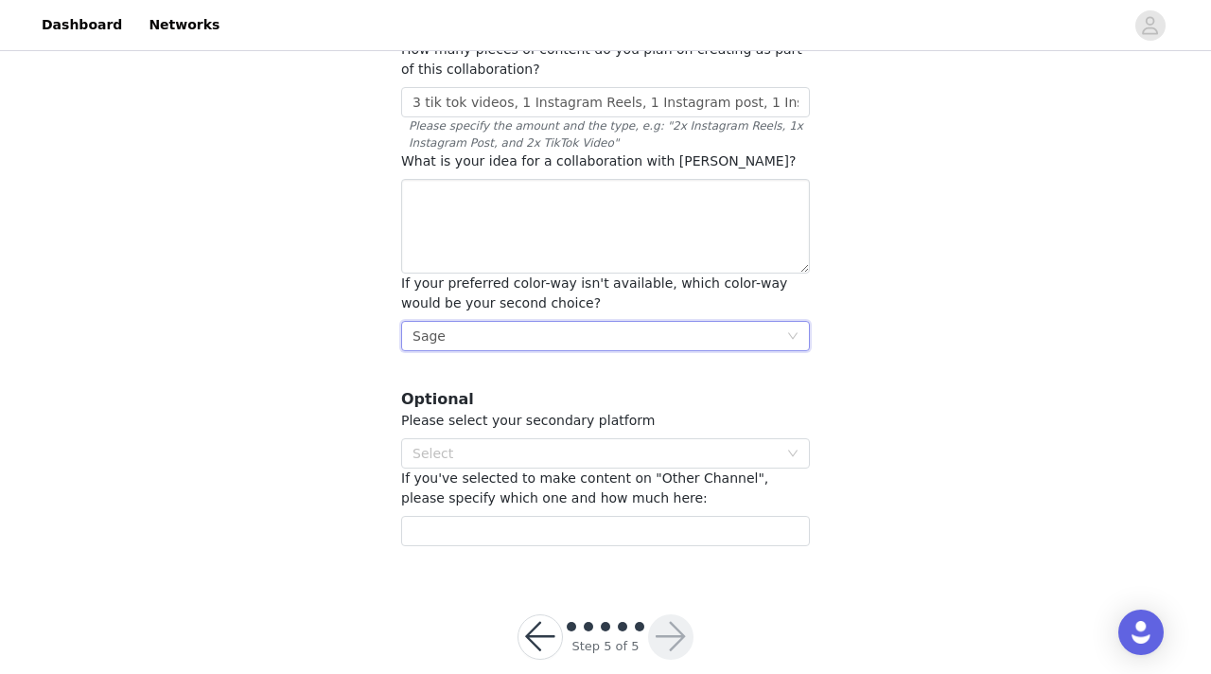
click at [501, 322] on div "Select Sage" at bounding box center [600, 336] width 374 height 28
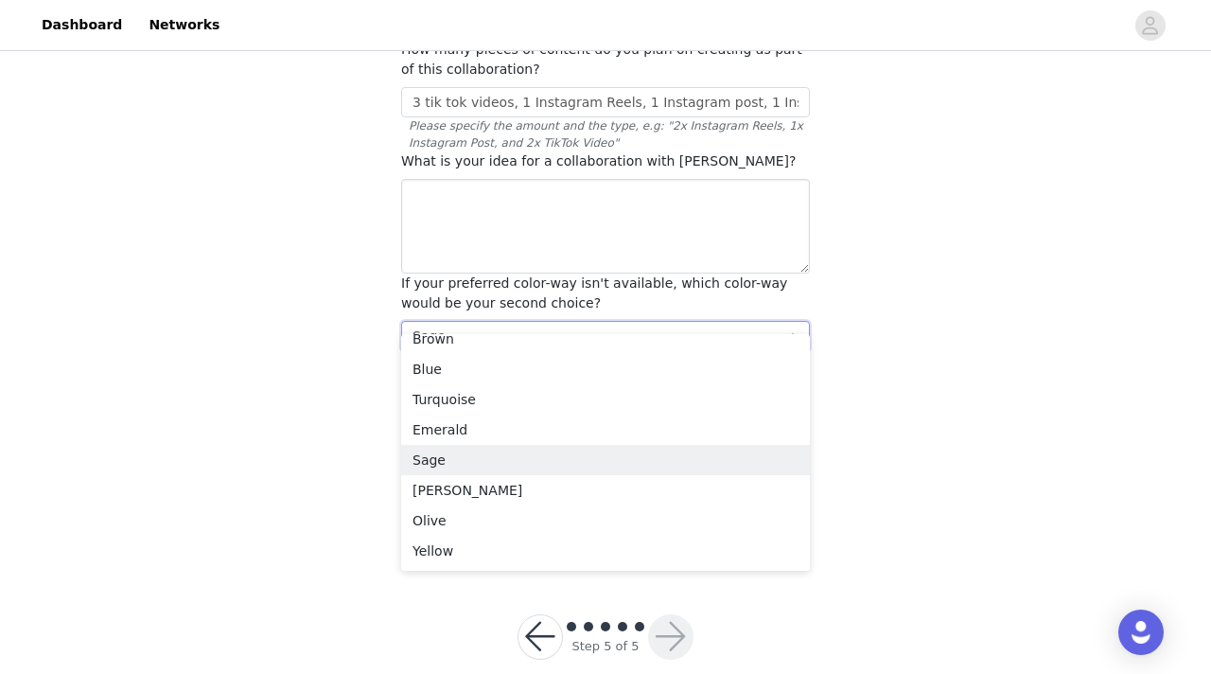
click at [501, 322] on div "Select Sage" at bounding box center [600, 336] width 374 height 28
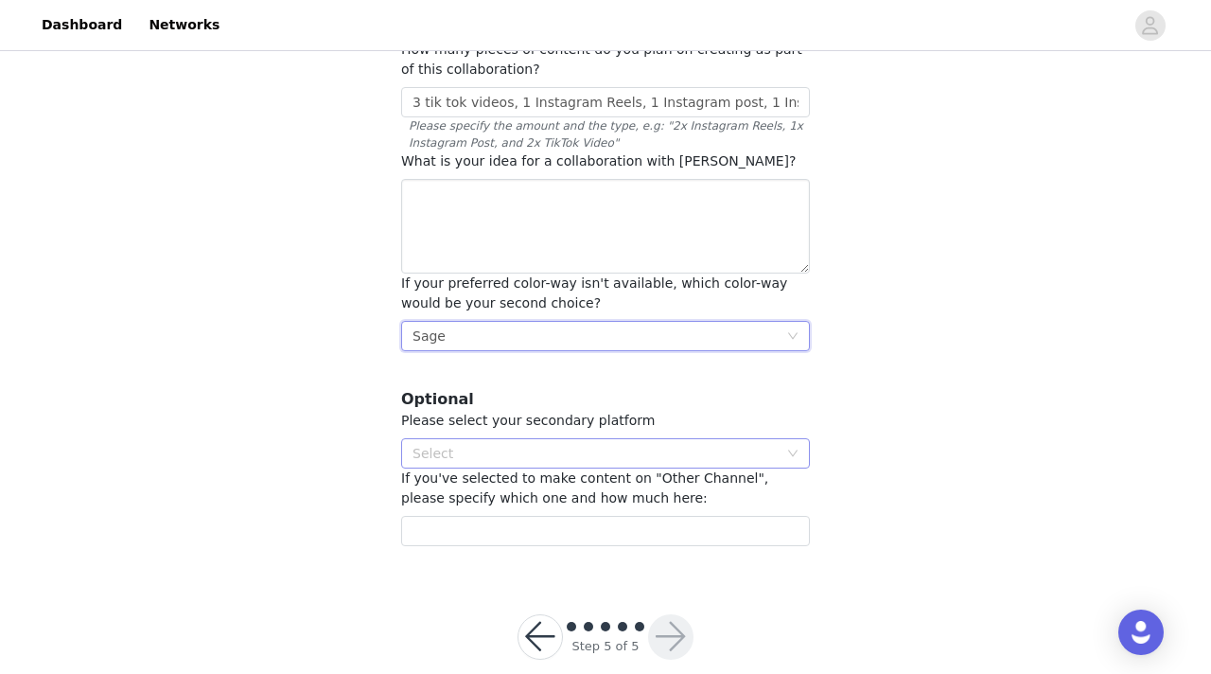
click at [518, 444] on div "Select" at bounding box center [595, 453] width 365 height 19
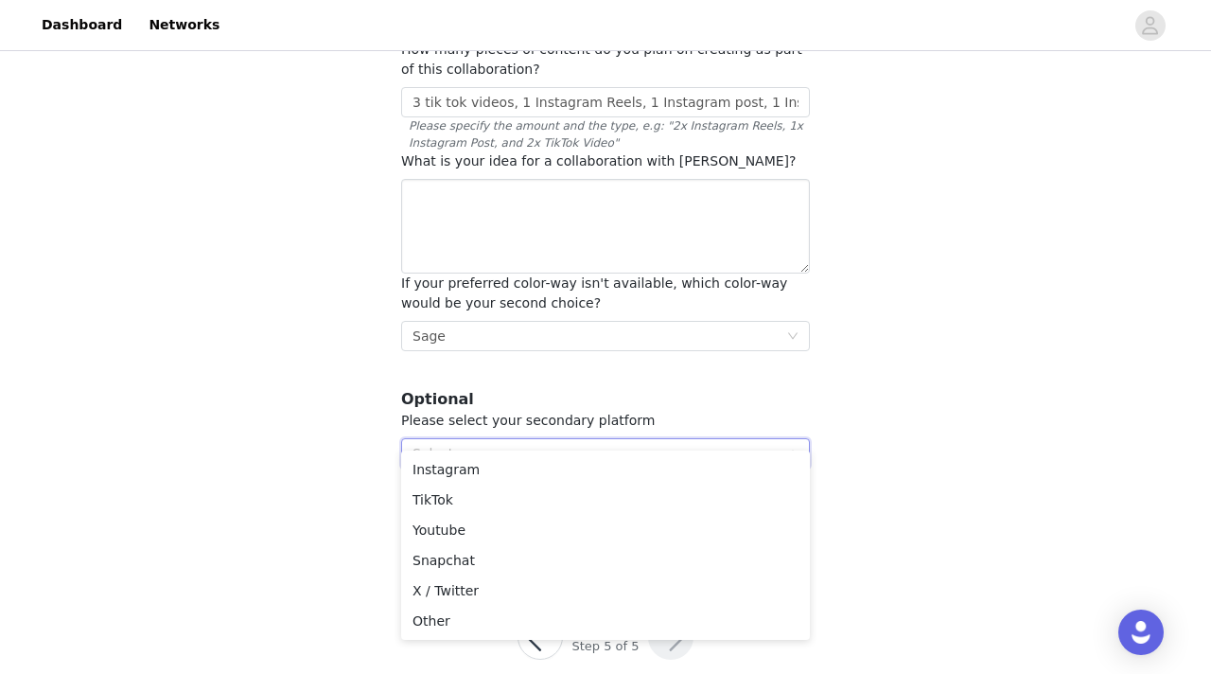
click at [316, 263] on div "STEP 5 OF 5 Other information💙 . Required Please provide your creator tag - rem…" at bounding box center [605, 155] width 1211 height 828
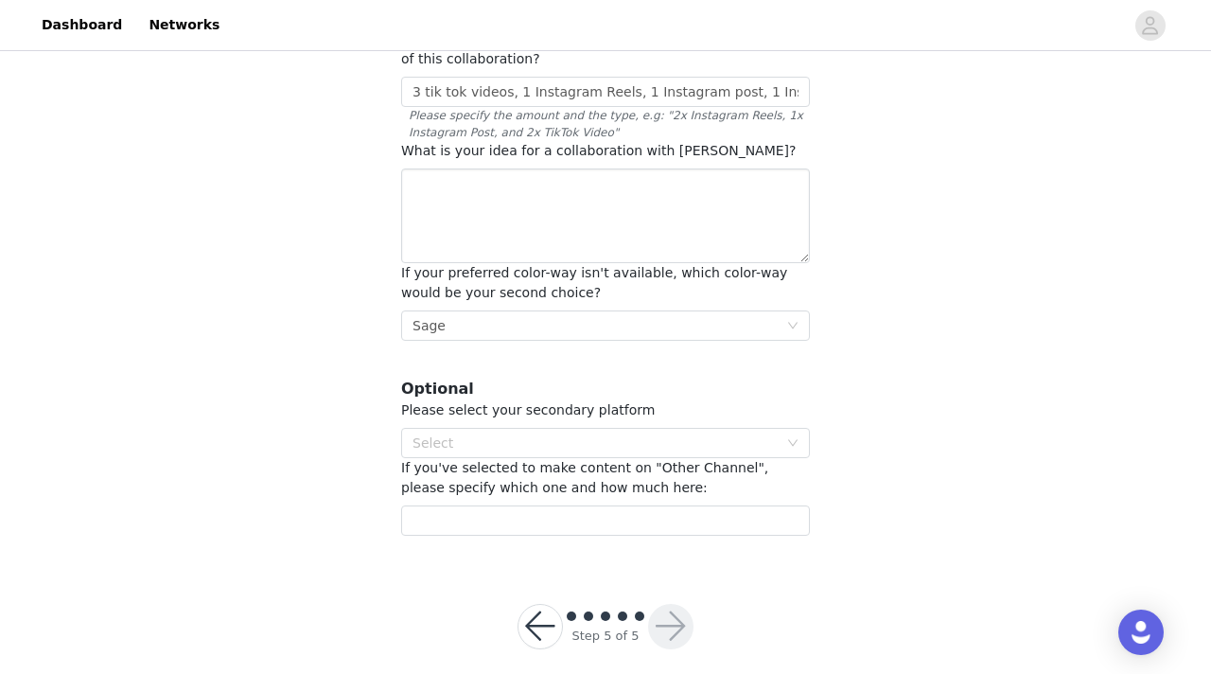
scroll to position [324, 0]
click at [417, 434] on div "Select" at bounding box center [595, 443] width 365 height 19
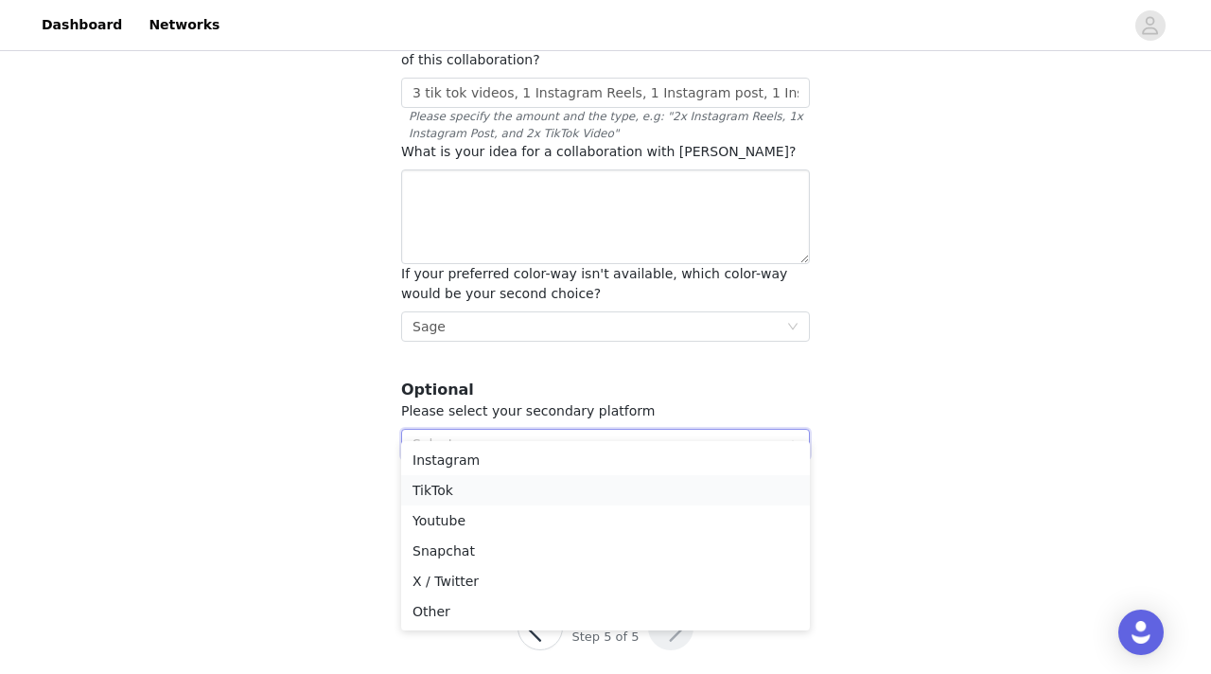
click at [431, 492] on li "TikTok" at bounding box center [605, 490] width 409 height 30
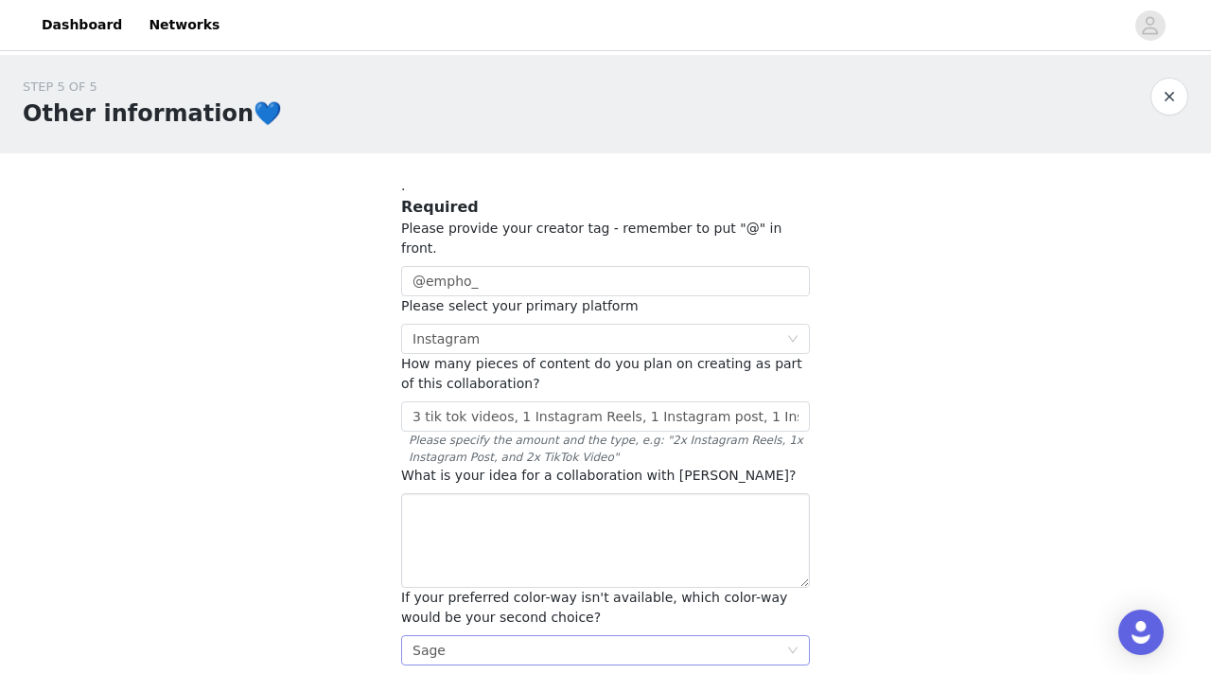
scroll to position [0, 0]
drag, startPoint x: 510, startPoint y: 403, endPoint x: 385, endPoint y: 390, distance: 125.6
click at [385, 390] on section ". Required Please provide your creator tag - remember to put "@" in front. @emp…" at bounding box center [606, 518] width 454 height 730
click at [774, 401] on input "1 Instagram Reels, 1 Instagram post, 1 Instagram Story" at bounding box center [605, 416] width 409 height 30
paste input "3 tik tok videos,"
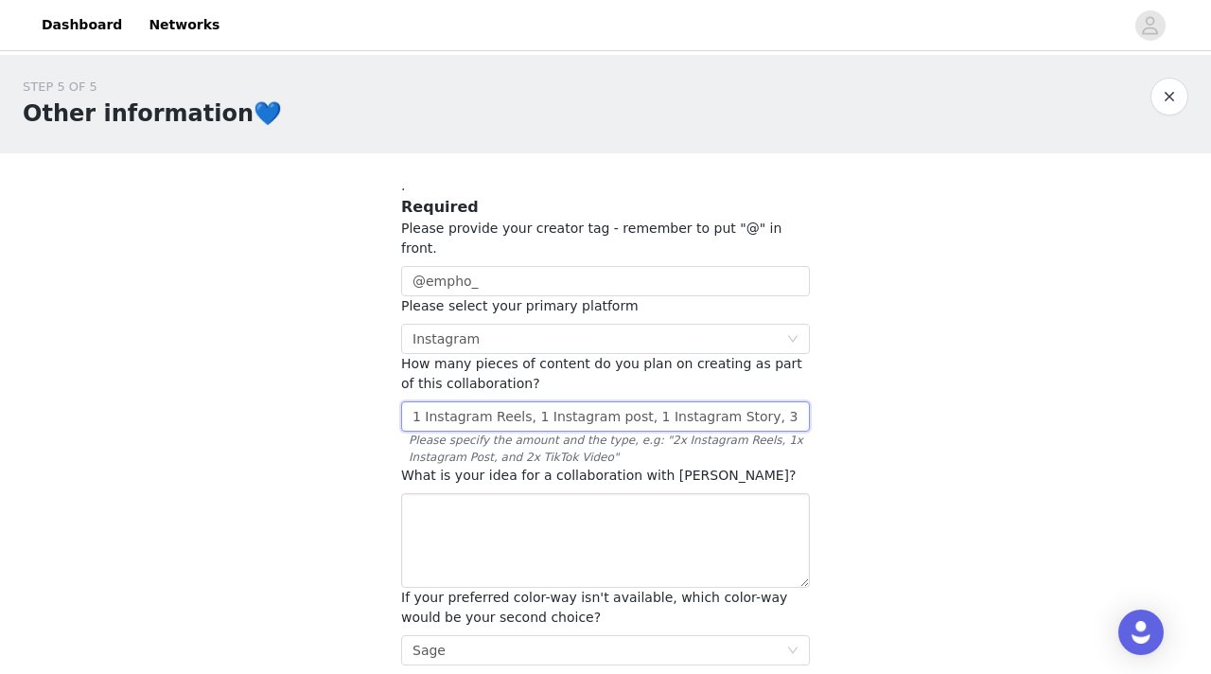
click at [723, 401] on input "1 Instagram Reels, 1 Instagram post, 1 Instagram Story, 3 tik tok videos" at bounding box center [605, 416] width 409 height 30
click at [741, 401] on input "1 Instagram Reels, 1 Instagram post, 1 Instagram Story, 3 tik tok videos" at bounding box center [605, 416] width 409 height 30
type input "1 Instagram Reels, 1 Instagram post, 1 Instagram Story, 3 TikTok videos"
click at [665, 540] on textarea at bounding box center [605, 540] width 409 height 95
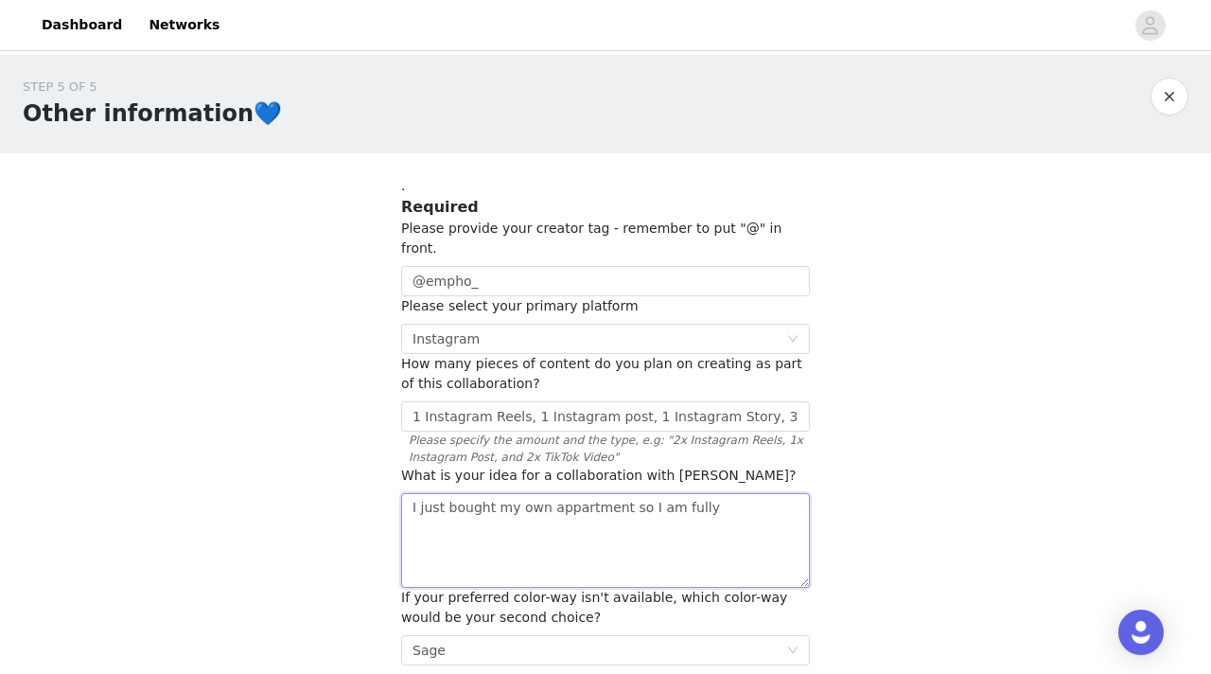
click at [432, 493] on textarea "I just bought my own appartment so I am fully" at bounding box center [605, 540] width 409 height 95
click at [437, 493] on textarea "I freshly bought my own appartment so I am fully" at bounding box center [605, 540] width 409 height 95
click at [718, 493] on textarea "I recently bought my own appartment so I am fully" at bounding box center [605, 540] width 409 height 95
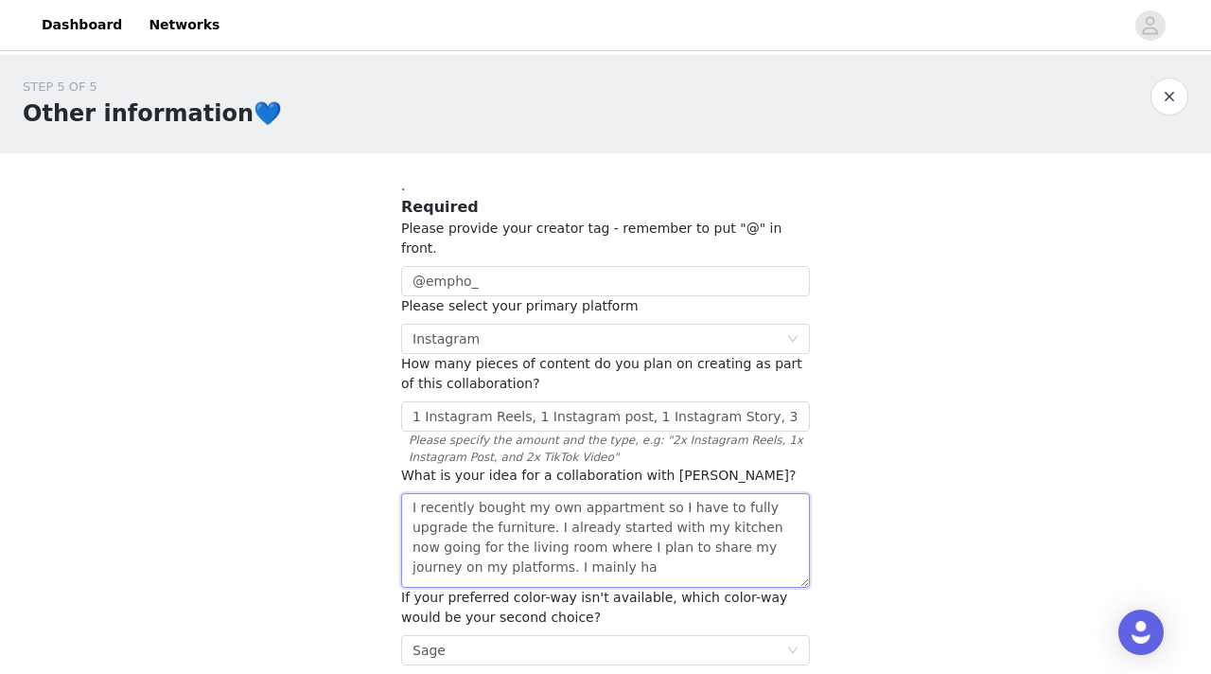
click at [412, 549] on textarea "I recently bought my own appartment so I have to fully upgrade the furniture. I…" at bounding box center [605, 540] width 409 height 95
click at [584, 497] on textarea "I recently bought my own appartment so I have to fully upgrade the furniture. I…" at bounding box center [605, 540] width 409 height 95
click at [584, 495] on textarea "I recently bought my own appartment so I have to fully upgrade the furniture. I…" at bounding box center [605, 540] width 409 height 95
click at [531, 505] on textarea "I recently bought my own apartment so I have to fully upgrade the furniture. I …" at bounding box center [605, 540] width 409 height 95
click at [484, 512] on textarea "I recently bought my own apartment so I have to fully upgrade the furniture. I …" at bounding box center [605, 540] width 409 height 95
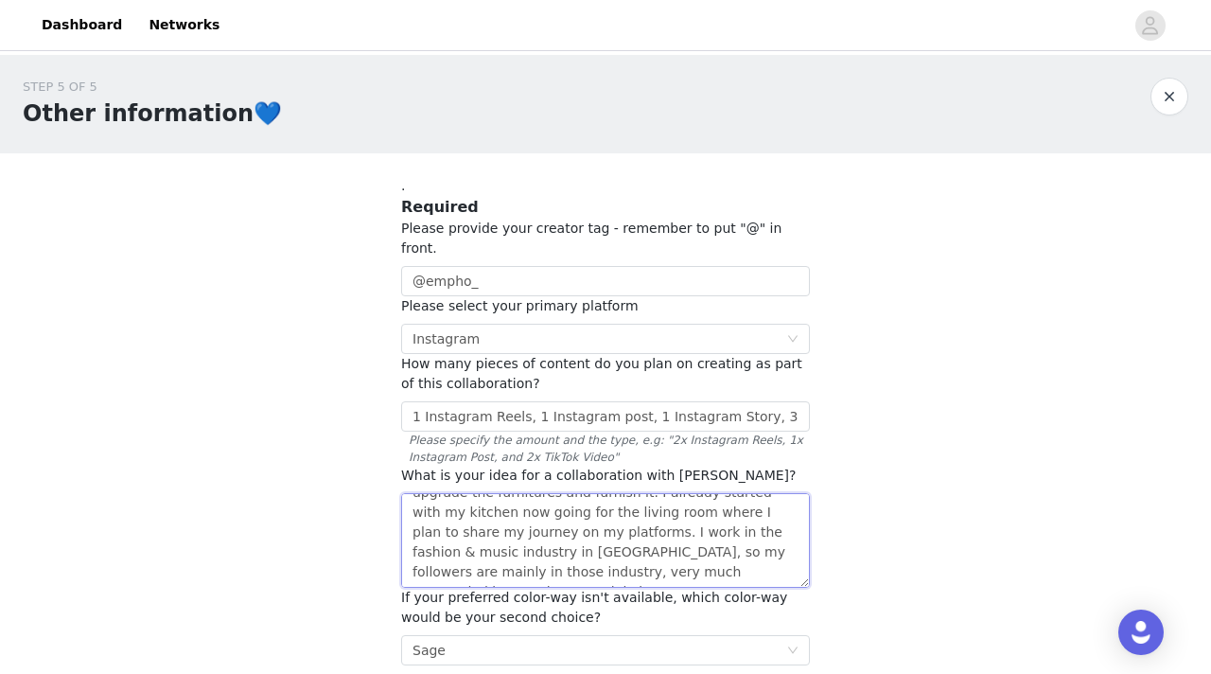
scroll to position [34, 0]
click at [468, 552] on textarea "I recently bought my own apartment so I have to fully upgrade the furnitures an…" at bounding box center [605, 540] width 409 height 95
click at [631, 526] on textarea "I recently bought my own apartment so I have to fully upgrade the furnitures an…" at bounding box center [605, 540] width 409 height 95
click at [555, 551] on textarea "I recently bought my own apartment so I have to fully upgrade the furnitures an…" at bounding box center [605, 540] width 409 height 95
click at [504, 551] on textarea "I recently bought my own apartment so I have to fully upgrade the furnitures an…" at bounding box center [605, 540] width 409 height 95
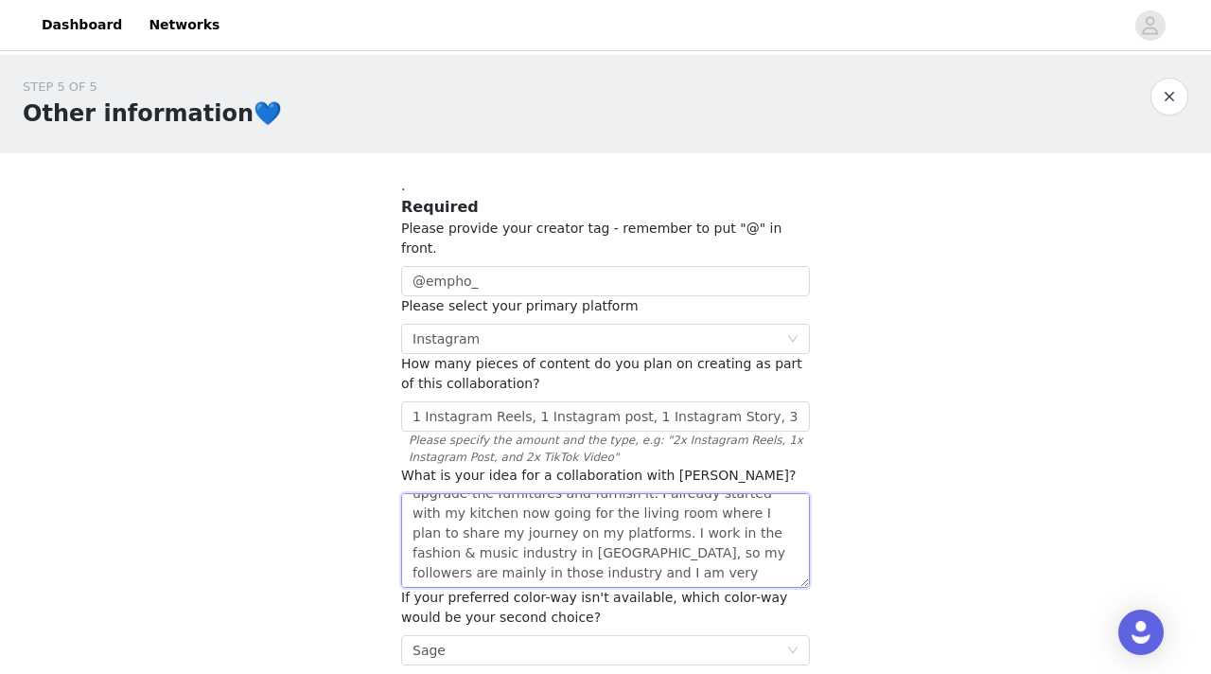
click at [617, 555] on textarea "I recently bought my own apartment so I have to fully upgrade the furnitures an…" at bounding box center [605, 540] width 409 height 95
click at [623, 555] on textarea "I recently bought my own apartment so I have to fully upgrade the furnitures an…" at bounding box center [605, 540] width 409 height 95
click at [693, 554] on textarea "I recently bought my own apartment so I have to fully upgrade the furnitures an…" at bounding box center [605, 540] width 409 height 95
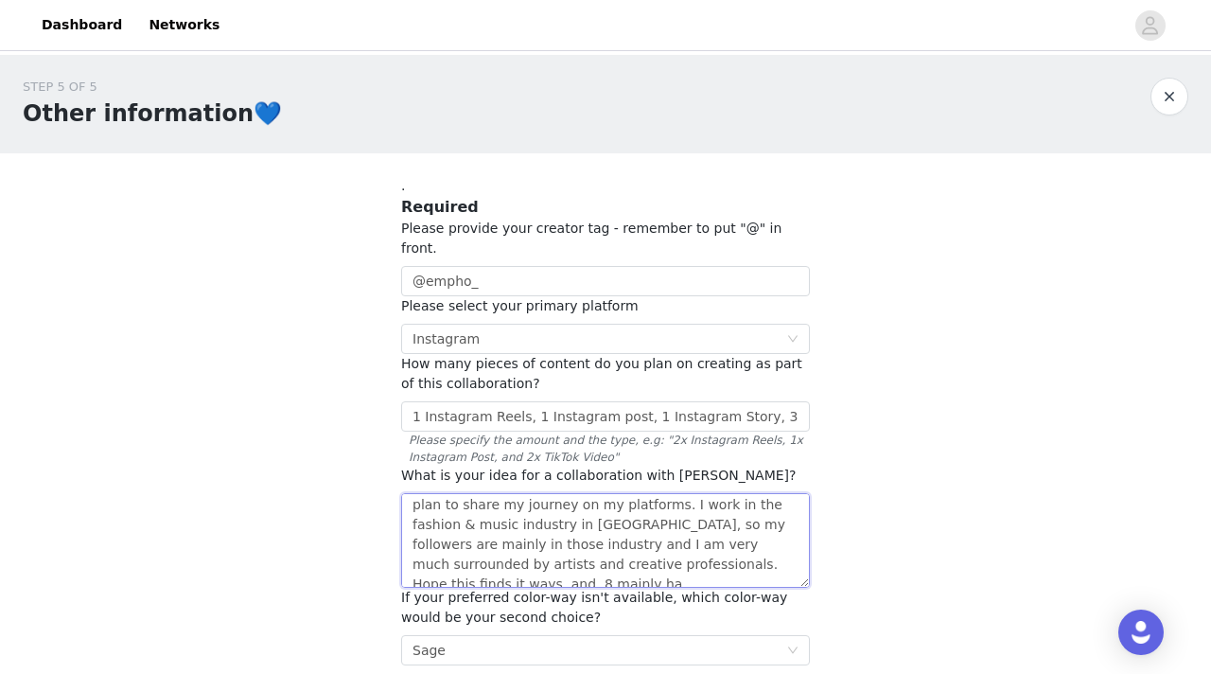
scroll to position [54, 0]
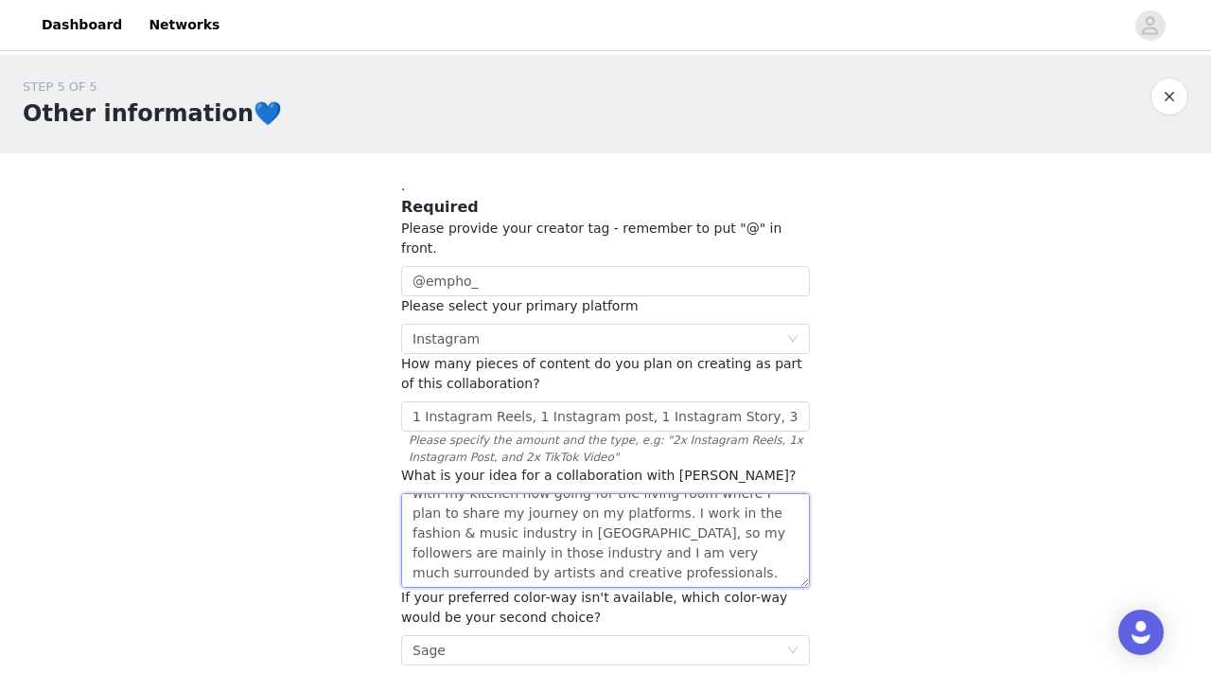
drag, startPoint x: 575, startPoint y: 551, endPoint x: 453, endPoint y: 547, distance: 122.1
click at [452, 549] on textarea "I recently bought my own apartment so I have to fully upgrade the furnitures an…" at bounding box center [605, 540] width 409 height 95
click at [453, 555] on textarea "I recently bought my own apartment so I have to fully upgrade the furnitures an…" at bounding box center [605, 540] width 409 height 95
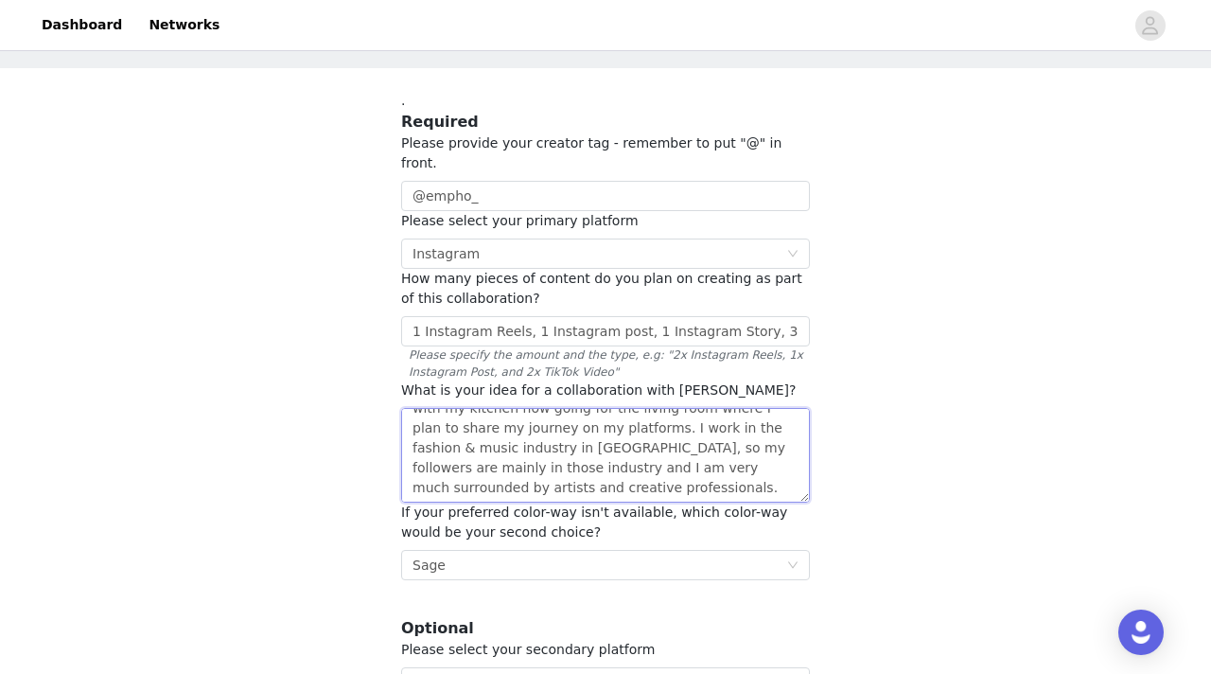
scroll to position [87, 0]
click at [476, 464] on textarea "I recently bought my own apartment so I have to fully upgrade the furnitures an…" at bounding box center [605, 453] width 409 height 95
click at [648, 468] on textarea "I recently bought my own apartment so I have to fully upgrade the furnitures an…" at bounding box center [605, 453] width 409 height 95
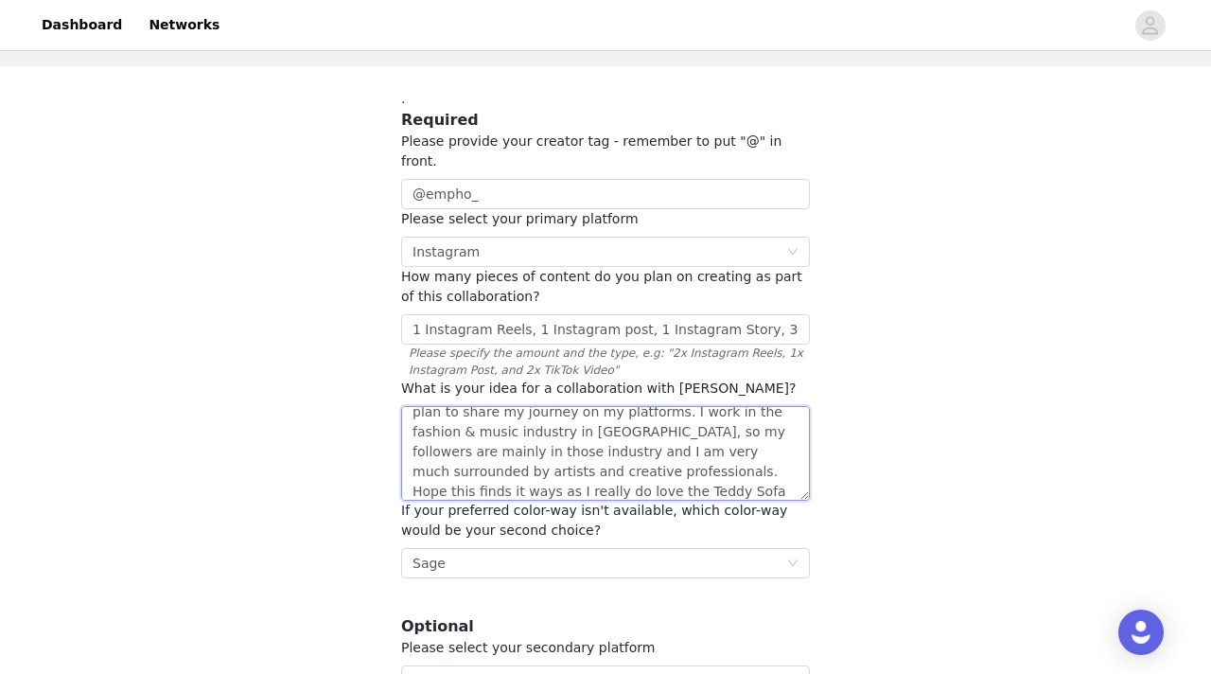
click at [485, 474] on textarea "I recently bought my own apartment so I have to fully upgrade the furnitures an…" at bounding box center [605, 453] width 409 height 95
click at [599, 467] on textarea "I recently bought my own apartment so I have to fully upgrade the furnitures an…" at bounding box center [605, 453] width 409 height 95
click at [546, 464] on textarea "I recently bought my own apartment so I have to fully upgrade the furnitures an…" at bounding box center [605, 453] width 409 height 95
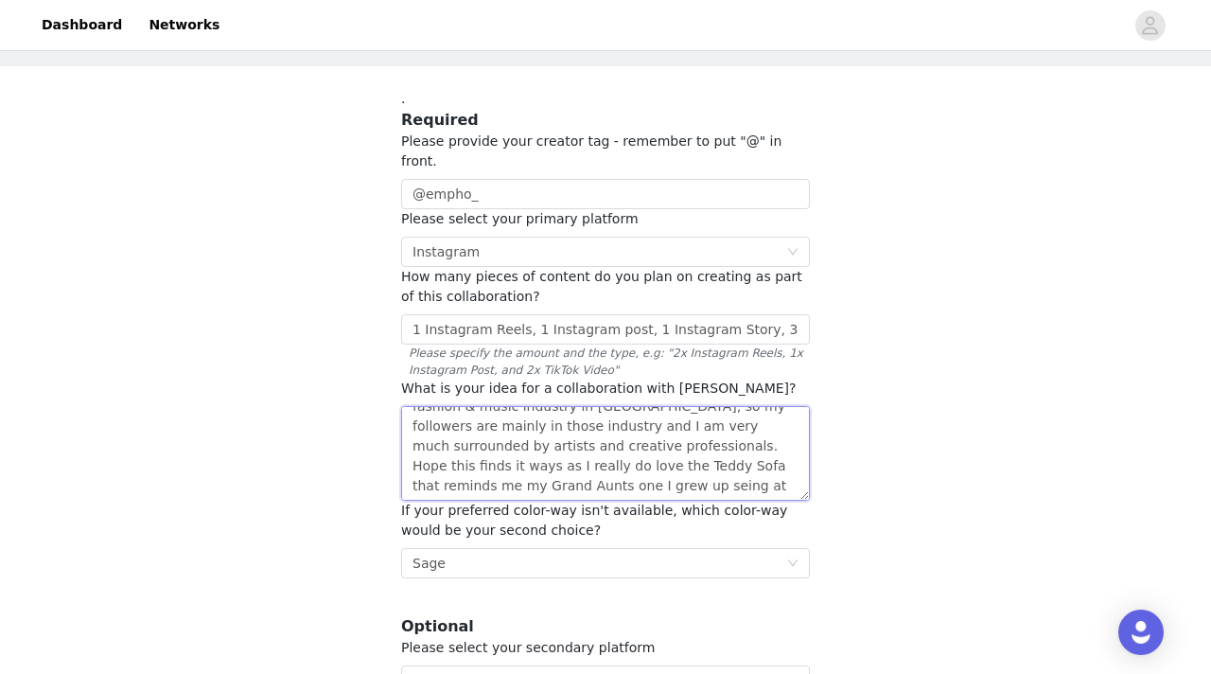
click at [520, 415] on textarea "I recently bought my own apartment so I have to fully upgrade the furnitures an…" at bounding box center [605, 453] width 409 height 95
click at [725, 424] on textarea "I recently bought my own apartment so I have to fully upgrade the furnitures an…" at bounding box center [605, 453] width 409 height 95
drag, startPoint x: 752, startPoint y: 425, endPoint x: 488, endPoint y: 444, distance: 264.7
click at [488, 444] on textarea "I recently bought my own apartment so I have to fully upgrade the furnitures an…" at bounding box center [605, 453] width 409 height 95
click at [654, 449] on textarea "I recently bought my own apartment so I have to fully upgrade the furnitures an…" at bounding box center [605, 453] width 409 height 95
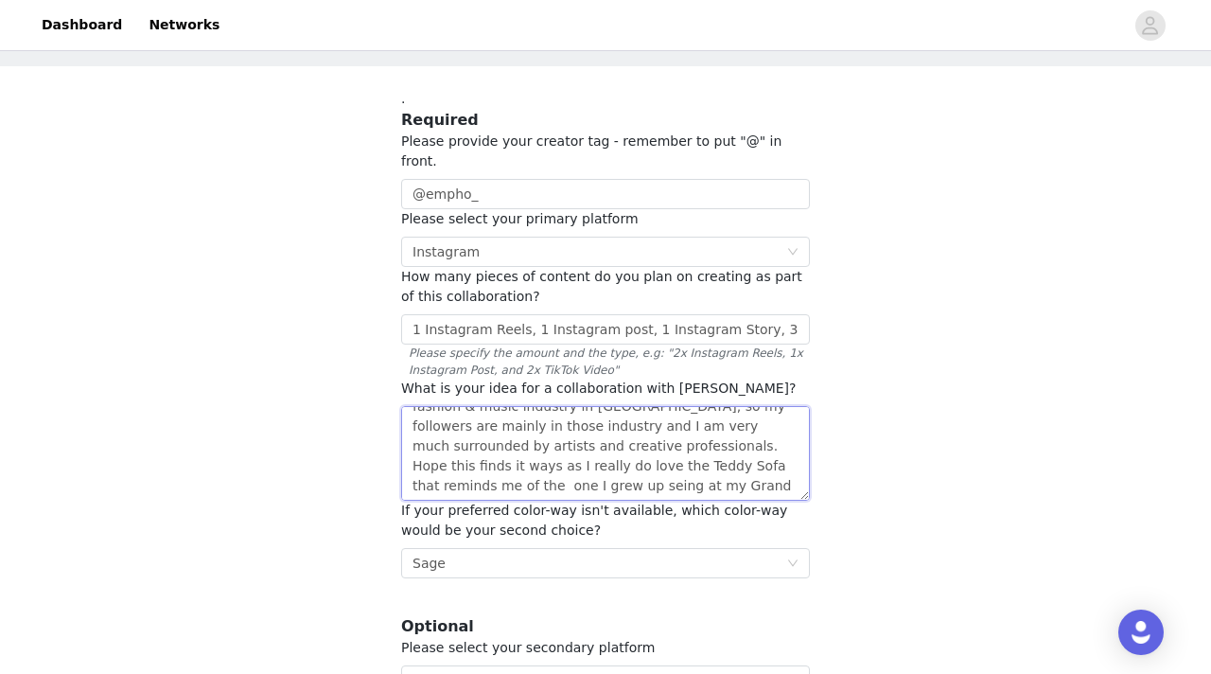
click at [654, 449] on textarea "I recently bought my own apartment so I have to fully upgrade the furnitures an…" at bounding box center [605, 453] width 409 height 95
click at [607, 455] on textarea "I recently bought my own apartment so I have to fully upgrade the furnitures an…" at bounding box center [605, 453] width 409 height 95
click at [653, 446] on textarea "I recently bought my own apartment so I have to fully upgrade the furnitures an…" at bounding box center [605, 453] width 409 height 95
drag, startPoint x: 700, startPoint y: 409, endPoint x: 526, endPoint y: 467, distance: 183.4
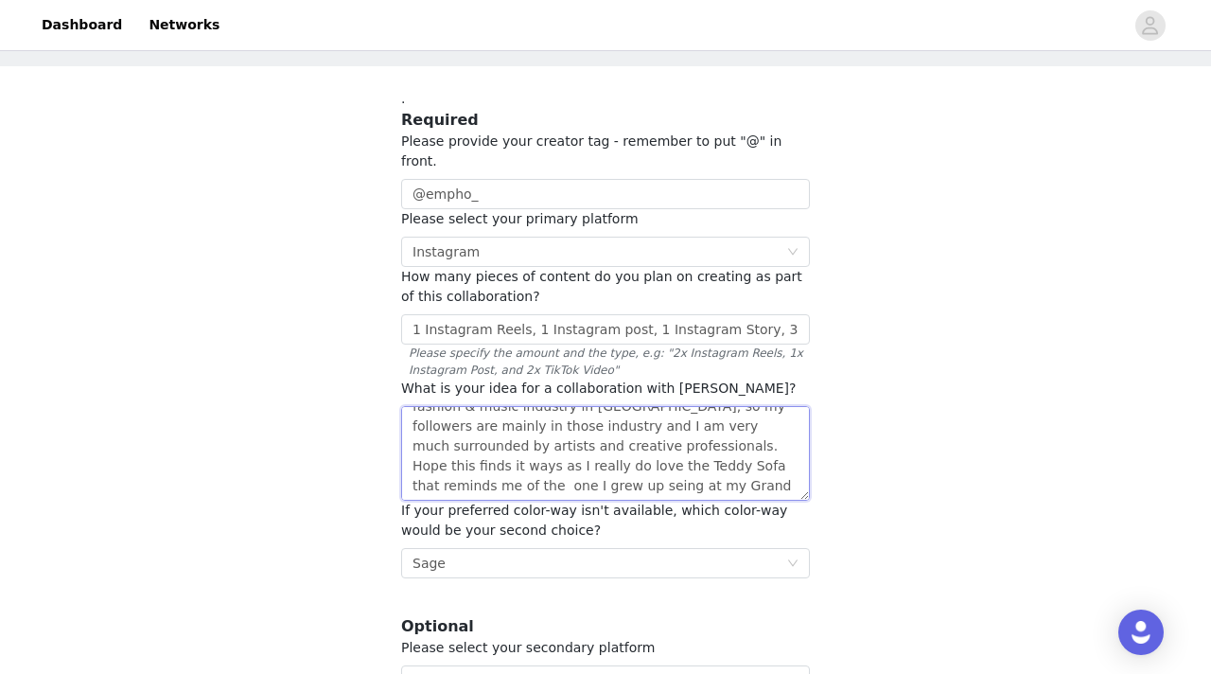
click at [526, 467] on textarea "I recently bought my own apartment so I have to fully upgrade the furnitures an…" at bounding box center [605, 453] width 409 height 95
paste textarea "because I really love the Teddy sofa, which reminds me of the one I used to see…"
click at [762, 438] on textarea "I recently bought my own apartment so I have to fully upgrade the furnitures an…" at bounding box center [605, 453] width 409 height 95
drag, startPoint x: 456, startPoint y: 430, endPoint x: 519, endPoint y: 469, distance: 74.8
click at [519, 469] on textarea "I recently bought my own apartment so I have to fully upgrade the furnitures an…" at bounding box center [605, 453] width 409 height 95
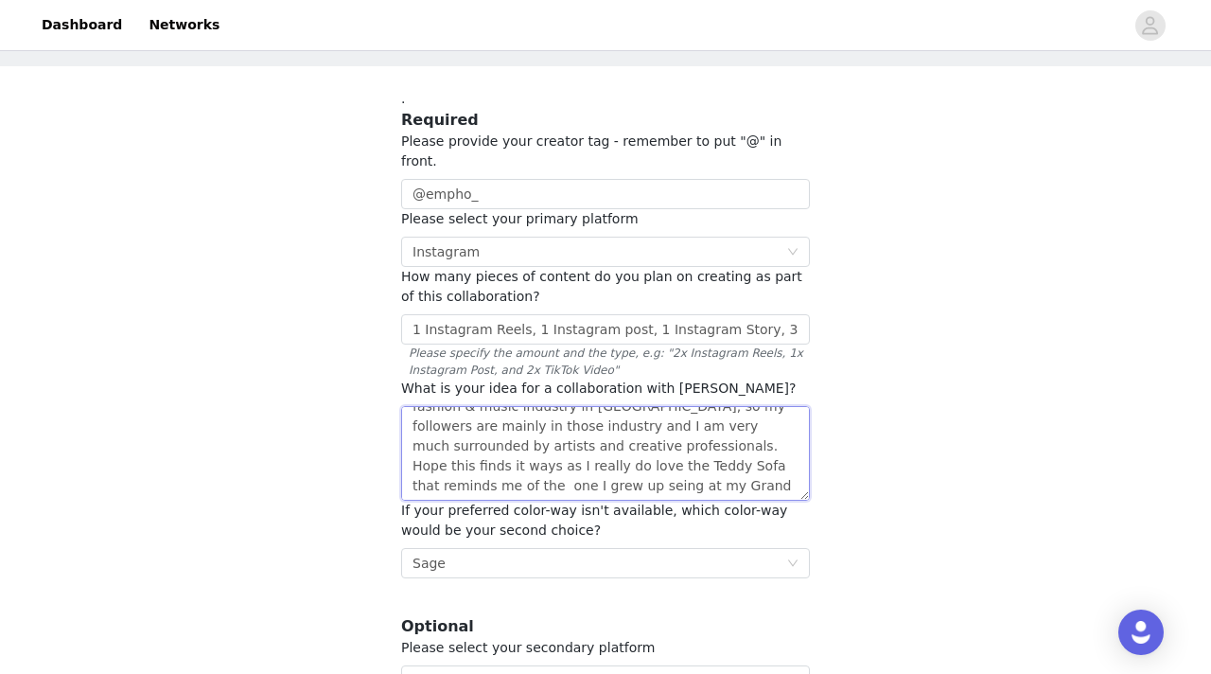
paste textarea "because I really love the Teddy sofa, which reminds me of the one I used to see…"
drag, startPoint x: 577, startPoint y: 447, endPoint x: 612, endPoint y: 479, distance: 47.5
click at [612, 479] on textarea "I recently bought my own apartment so I have to fully upgrade the furnitures an…" at bounding box center [605, 453] width 409 height 95
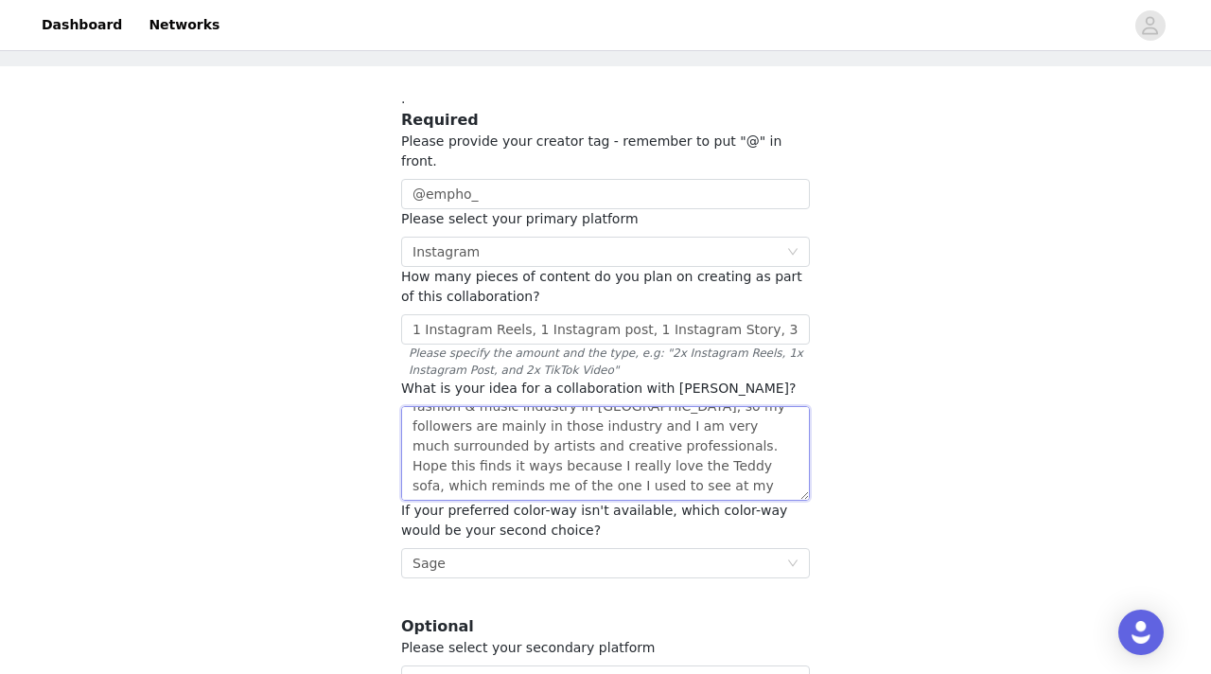
click at [581, 470] on textarea "I recently bought my own apartment so I have to fully upgrade the furnitures an…" at bounding box center [605, 453] width 409 height 95
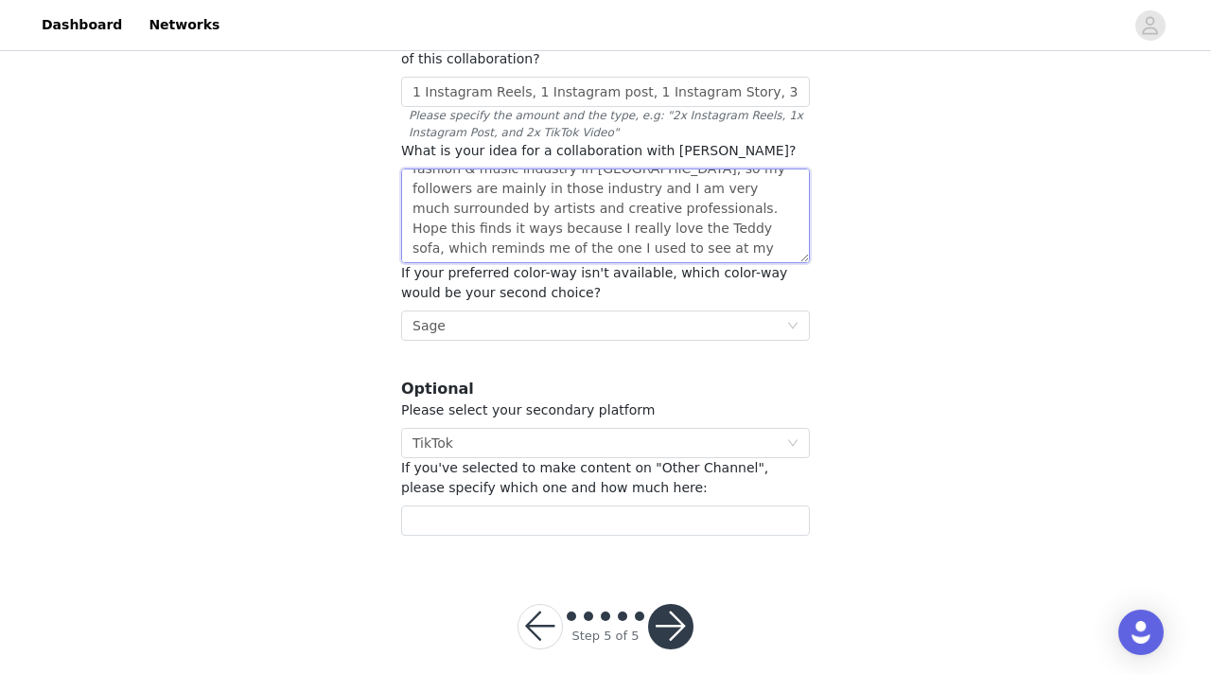
scroll to position [324, 0]
type textarea "I recently bought my own apartment so I have to fully upgrade the furnitures an…"
click at [672, 611] on button "button" at bounding box center [670, 627] width 45 height 45
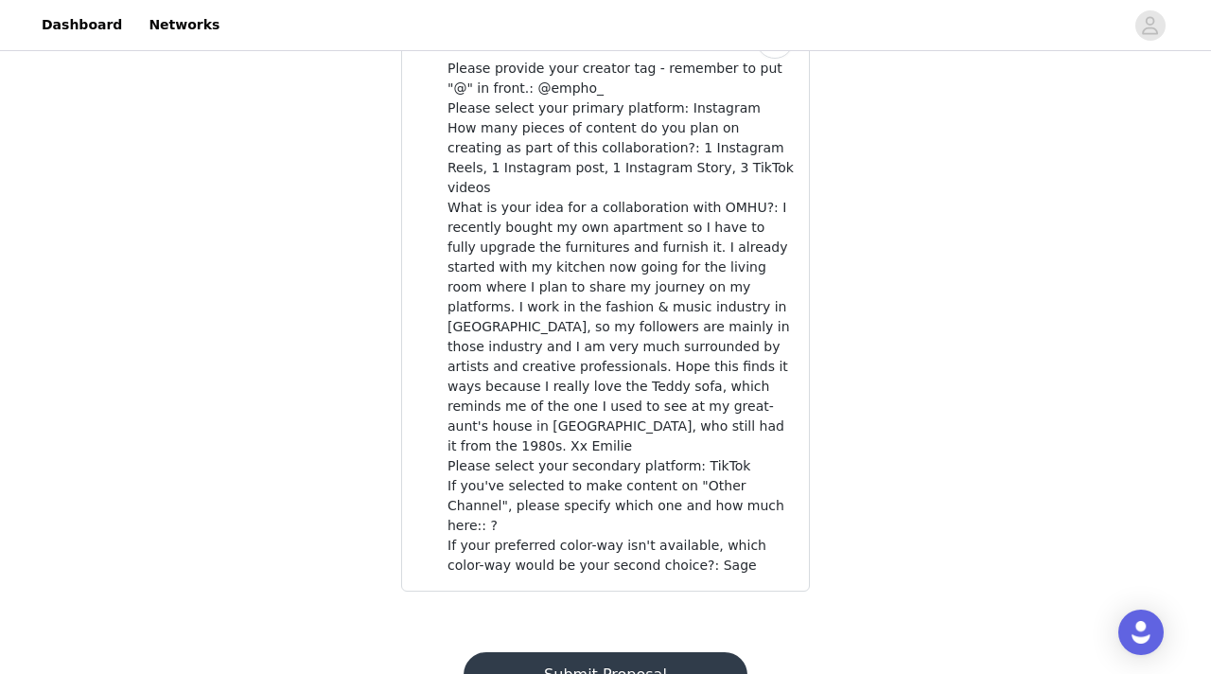
scroll to position [1153, 0]
click at [631, 654] on button "Submit Proposal" at bounding box center [605, 676] width 283 height 45
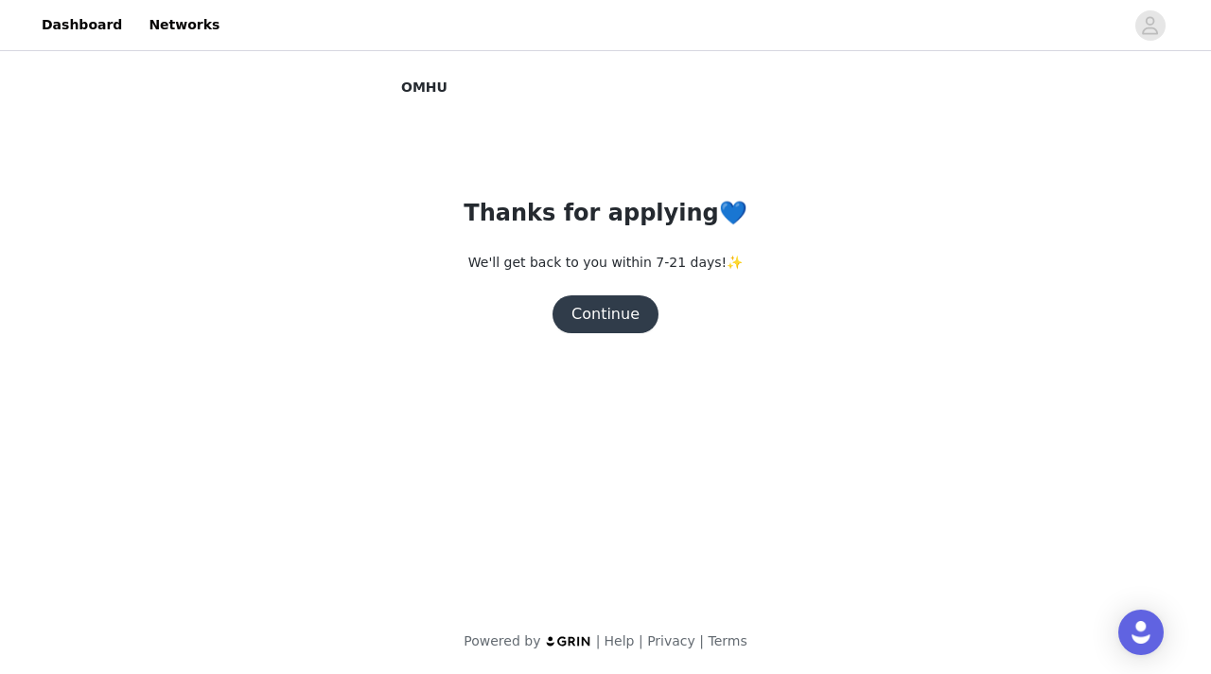
click at [601, 318] on button "Continue" at bounding box center [606, 314] width 106 height 38
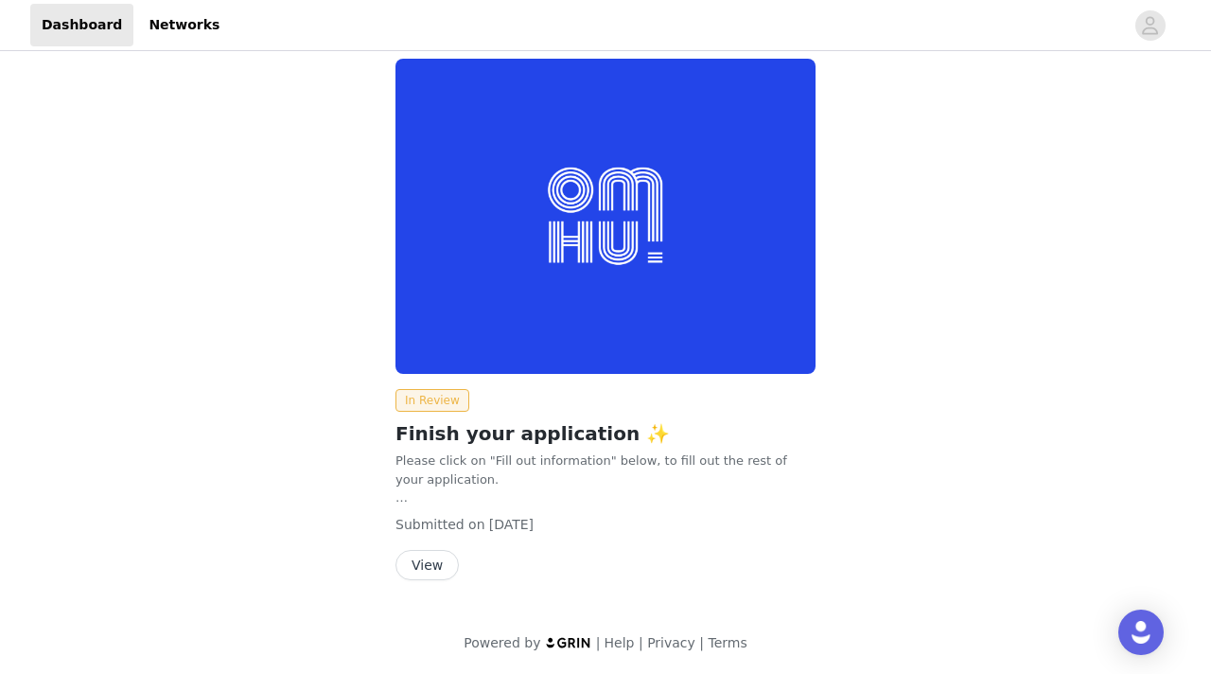
scroll to position [17, 0]
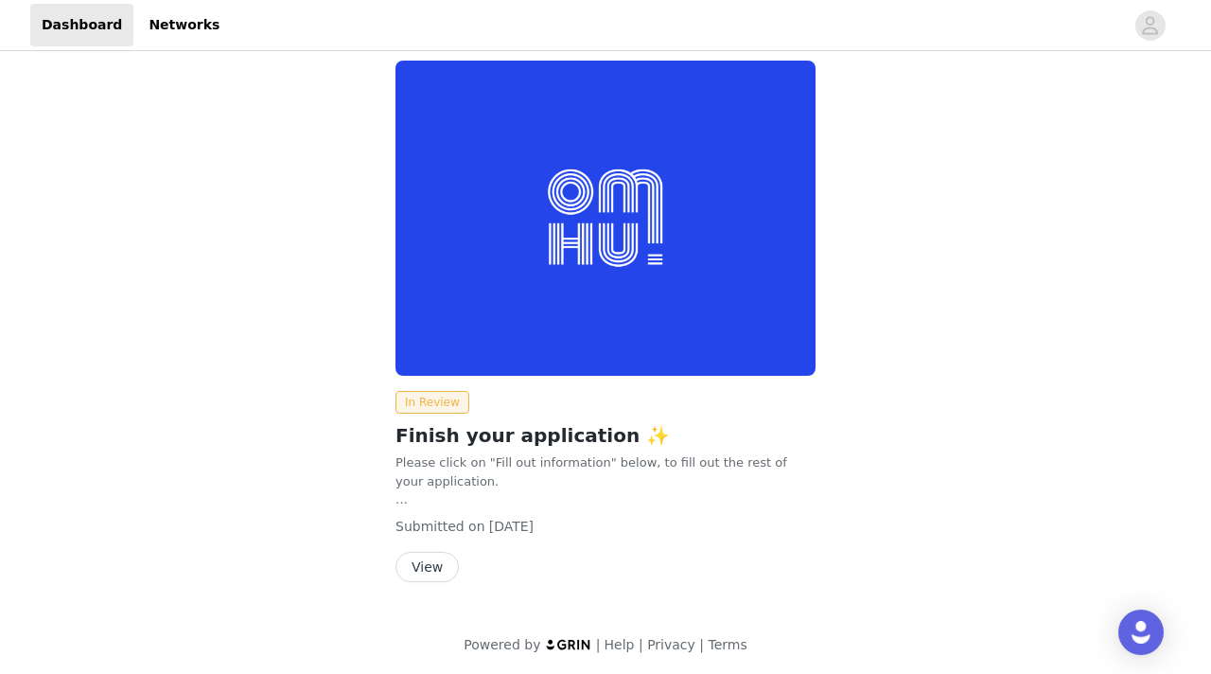
click at [424, 555] on button "View" at bounding box center [427, 567] width 63 height 30
